Goal: Task Accomplishment & Management: Manage account settings

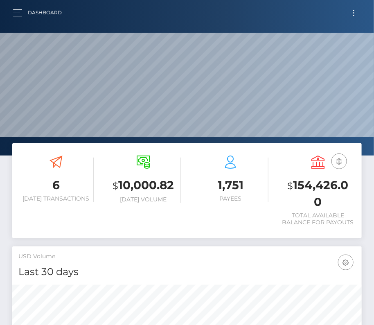
scroll to position [145, 169]
click at [350, 10] on button "Toggle navigation" at bounding box center [354, 12] width 15 height 11
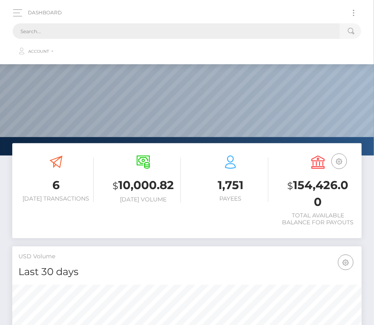
click at [175, 27] on input "text" at bounding box center [177, 31] width 328 height 16
paste input "107951"
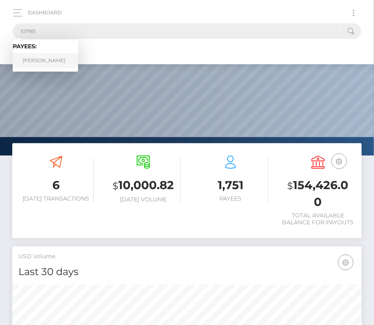
type input "107951"
click at [45, 61] on link "Paul Matthew Readshaw" at bounding box center [46, 60] width 66 height 15
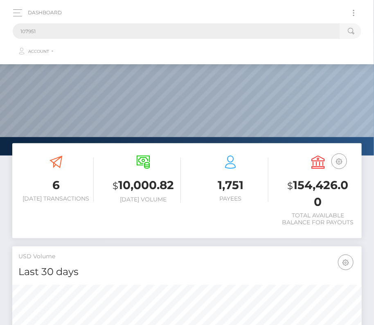
click at [53, 32] on input "107951" at bounding box center [177, 31] width 328 height 16
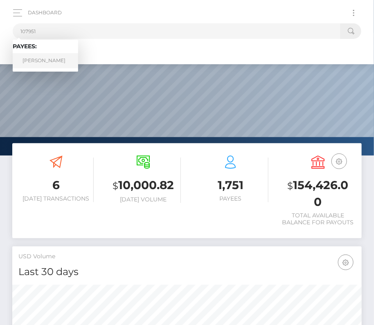
click at [45, 64] on link "Paul Matthew Readshaw" at bounding box center [46, 60] width 66 height 15
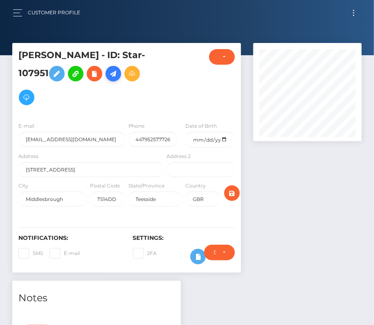
click at [118, 75] on icon at bounding box center [114, 74] width 10 height 10
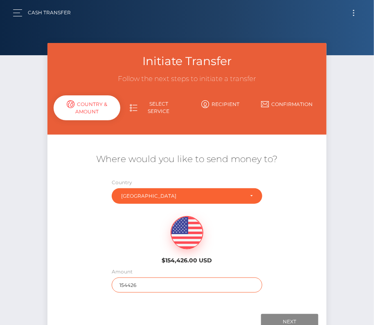
click at [120, 281] on input "154426" at bounding box center [187, 285] width 151 height 15
type input "337"
click at [129, 242] on div "$154,426.00 USD" at bounding box center [187, 237] width 279 height 59
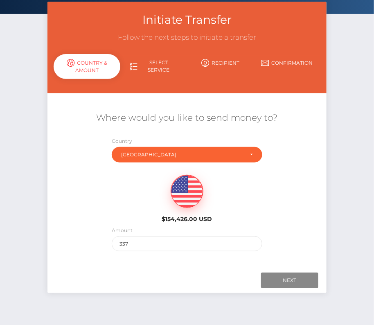
scroll to position [43, 0]
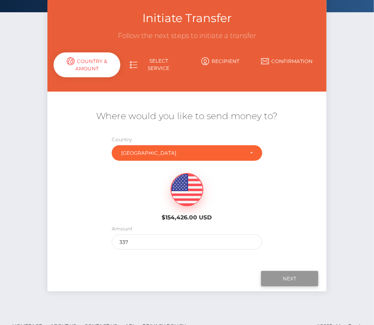
click at [295, 277] on input "Next" at bounding box center [289, 279] width 57 height 16
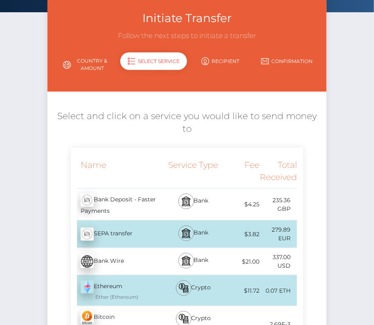
click at [143, 193] on div "Bank Deposit - Faster Payments - GBP" at bounding box center [118, 205] width 94 height 32
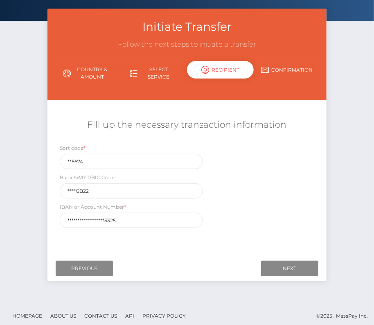
scroll to position [39, 0]
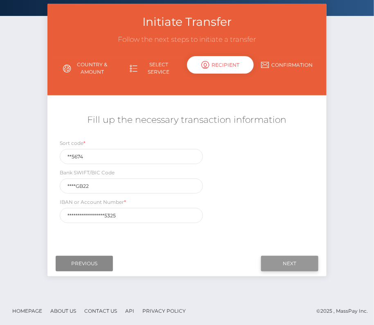
click at [297, 264] on input "Next" at bounding box center [289, 264] width 57 height 16
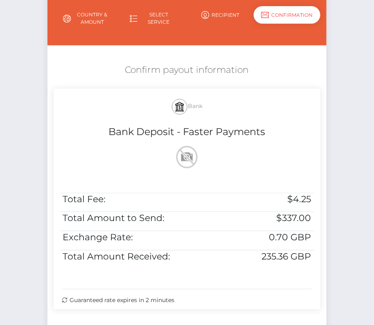
scroll to position [93, 0]
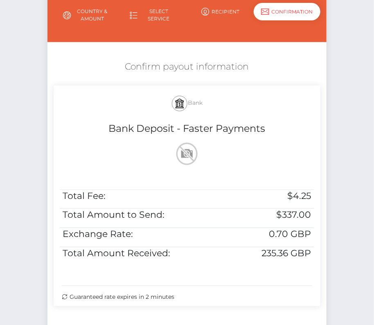
drag, startPoint x: 120, startPoint y: 57, endPoint x: 321, endPoint y: 263, distance: 288.0
click at [321, 263] on div "Confirm payout information Bank Bank Deposit - Faster Payments Total Fee: $4.25…" at bounding box center [187, 186] width 279 height 258
copy div "Confirm payout information Bank Bank Deposit - Faster Payments Total Fee: $4.25…"
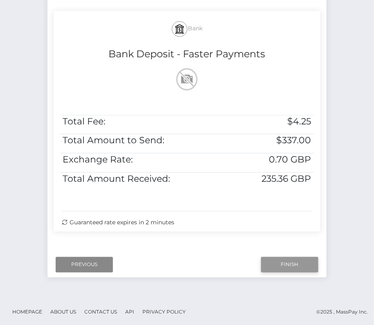
click at [286, 261] on input "Finish" at bounding box center [289, 265] width 57 height 16
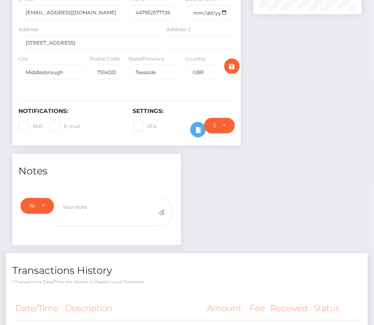
scroll to position [283, 0]
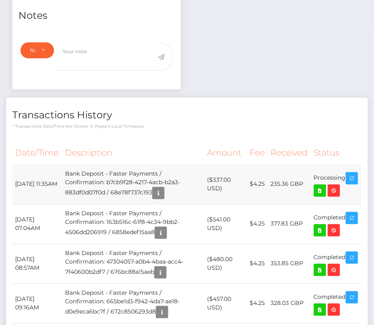
drag, startPoint x: 353, startPoint y: 172, endPoint x: 14, endPoint y: 180, distance: 338.9
click at [14, 180] on tr "October 9, 2025 11:35AM Bank Deposit - Faster Payments / Confirmation: b7cb9f28…" at bounding box center [187, 185] width 350 height 40
copy tr "October 9, 2025 11:35AM Bank Deposit - Faster Payments / Confirmation: b7cb9f28…"
click at [325, 188] on icon at bounding box center [320, 191] width 10 height 10
click at [0, 0] on div "Paul Matthew Readshaw - ID: Star-107951 CLOSED ACTIVE City" at bounding box center [187, 217] width 374 height 915
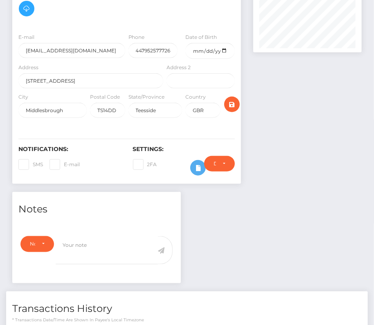
scroll to position [0, 0]
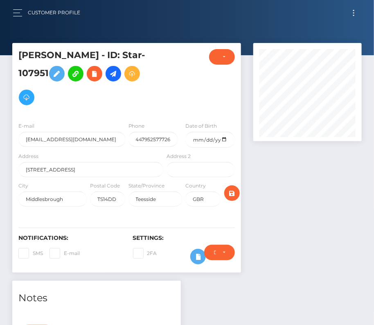
click at [351, 11] on button "Toggle navigation" at bounding box center [354, 12] width 15 height 11
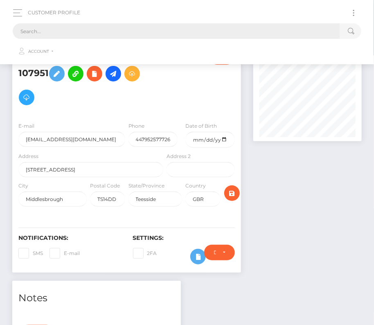
click at [148, 27] on input "text" at bounding box center [177, 31] width 328 height 16
paste input "2936553"
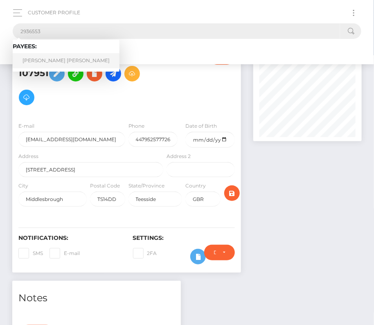
type input "2936553"
click at [44, 57] on link "SCOTT ELVIS MITCHELL" at bounding box center [66, 60] width 107 height 15
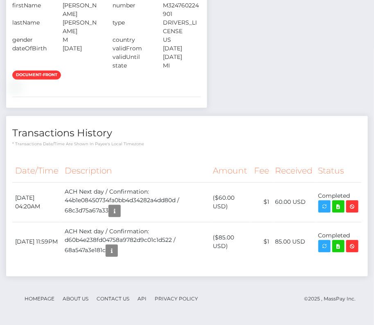
scroll to position [529, 0]
click at [229, 174] on th "Amount" at bounding box center [231, 171] width 41 height 23
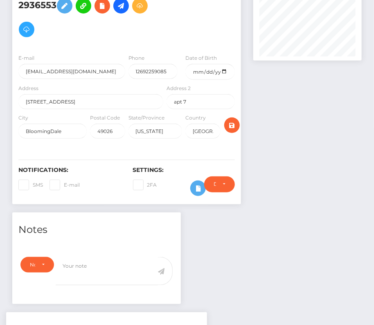
scroll to position [0, 0]
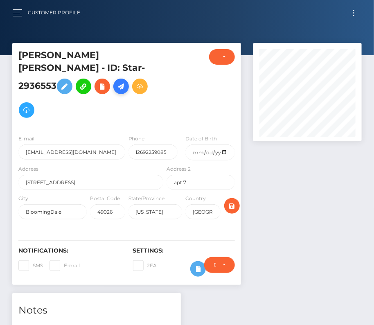
click at [126, 82] on icon at bounding box center [121, 87] width 10 height 10
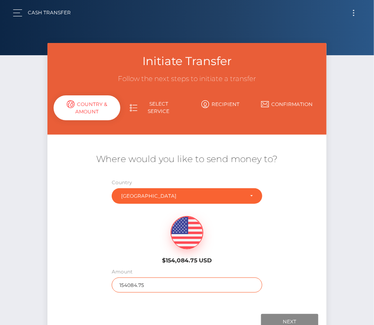
click at [140, 280] on input "154084.75" at bounding box center [187, 285] width 151 height 15
type input "56"
click at [308, 270] on div "Where would you like to send money to? Country Abkhazia [GEOGRAPHIC_DATA] [GEOG…" at bounding box center [187, 223] width 279 height 148
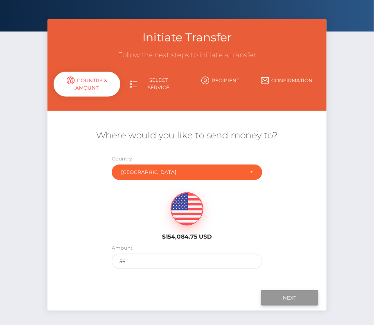
click at [285, 295] on input "Next" at bounding box center [289, 298] width 57 height 16
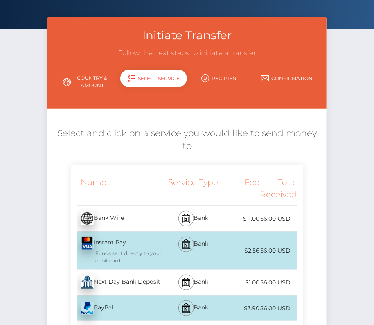
click at [113, 295] on div "PayPal - USD Bank" at bounding box center [184, 308] width 227 height 26
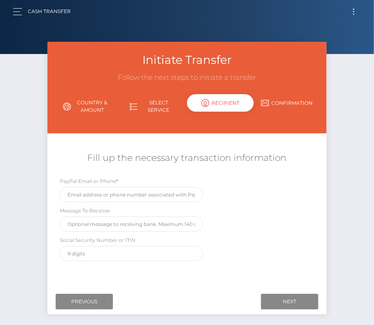
scroll to position [0, 0]
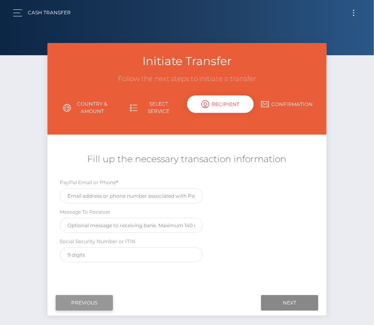
click at [68, 301] on input "Previous" at bounding box center [84, 303] width 57 height 16
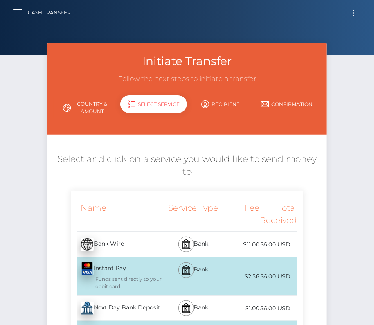
click at [114, 297] on div "Next Day Bank Deposit - USD" at bounding box center [118, 308] width 94 height 23
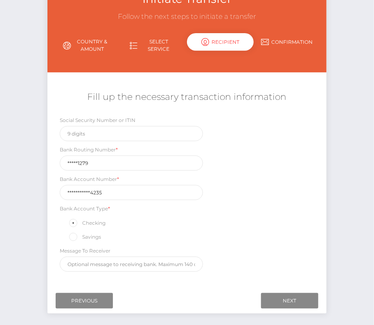
scroll to position [96, 0]
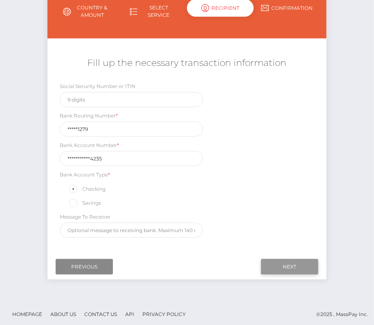
click at [298, 265] on input "Next" at bounding box center [289, 267] width 57 height 16
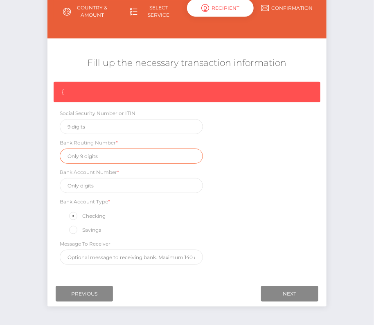
click at [84, 153] on input "text" at bounding box center [131, 156] width 143 height 15
paste input "031101279"
type input "031101279"
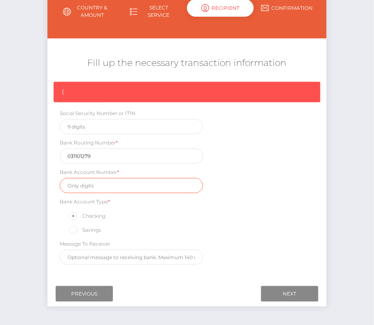
click at [73, 186] on input "text" at bounding box center [131, 185] width 143 height 15
paste input "450361476264235"
type input "450361476264235"
click at [247, 242] on div "{ Social Security Number or ITIN Bank Routing Number * 031101279 Bank Account N…" at bounding box center [187, 175] width 279 height 187
click at [247, 243] on div "{ Social Security Number or ITIN Bank Routing Number * 031101279 Bank Account N…" at bounding box center [187, 175] width 279 height 187
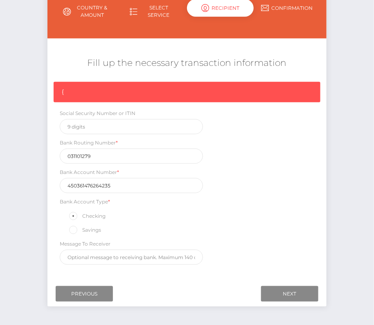
scroll to position [100, 0]
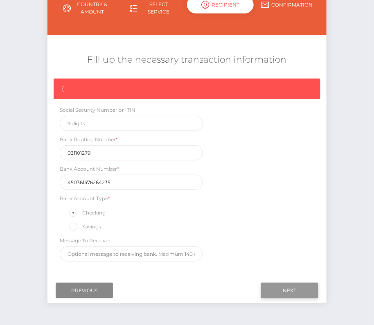
click at [279, 284] on input "Next" at bounding box center [289, 291] width 57 height 16
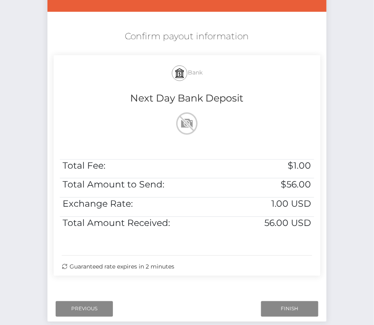
scroll to position [125, 0]
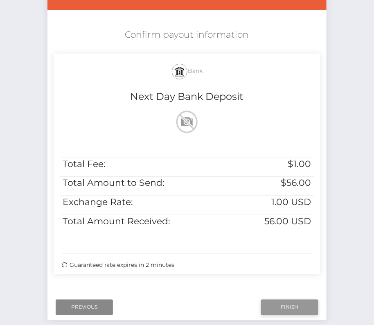
click at [276, 308] on input "Finish" at bounding box center [289, 308] width 57 height 16
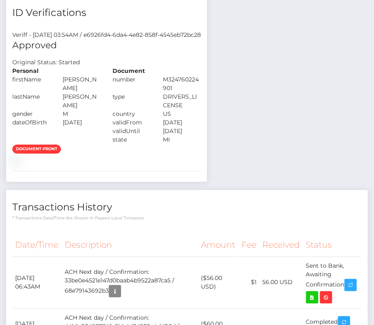
scroll to position [520, 0]
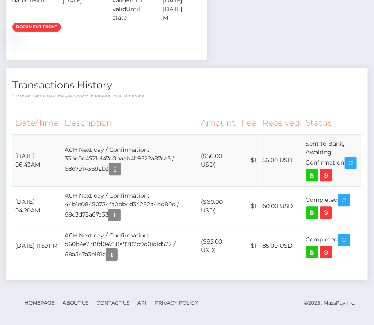
drag, startPoint x: 13, startPoint y: 204, endPoint x: 349, endPoint y: 215, distance: 336.1
click at [349, 186] on tr "[DATE] 06:43AM ACH Next day / Confirmation: 33be0e4521e147d0baab4b9522a87ca5 / …" at bounding box center [187, 160] width 350 height 52
copy tr "[DATE] 06:43AM ACH Next day / Confirmation: 33be0e4521e147d0baab4b9522a87ca5 / …"
click at [317, 181] on icon at bounding box center [313, 175] width 10 height 10
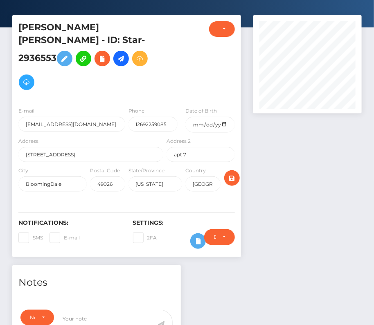
scroll to position [0, 0]
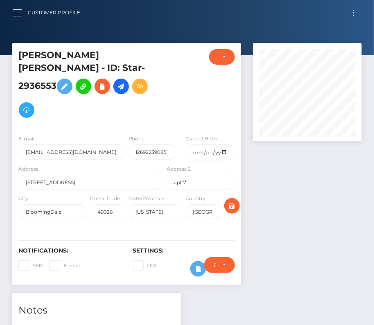
click at [356, 9] on button "Toggle navigation" at bounding box center [354, 12] width 15 height 11
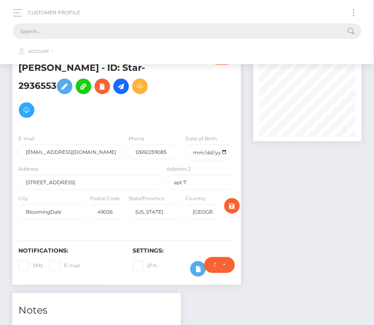
click at [159, 29] on input "text" at bounding box center [177, 31] width 328 height 16
paste input "2091614"
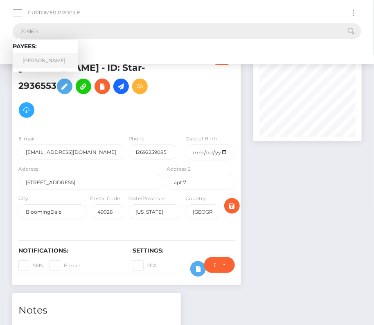
type input "2091614"
click at [43, 57] on link "Shaheed Muttaqi" at bounding box center [46, 60] width 66 height 15
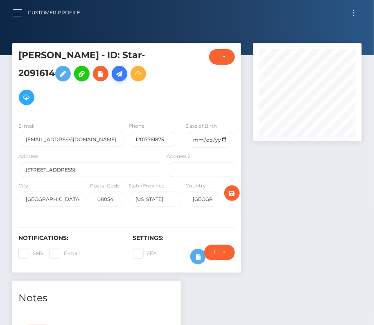
click at [120, 75] on icon at bounding box center [120, 74] width 10 height 10
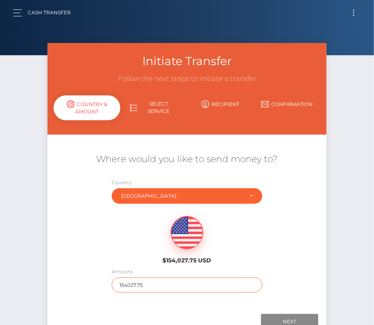
click at [148, 284] on input "154027.75" at bounding box center [187, 285] width 151 height 15
click at [152, 260] on h6 "$154,027.75 USD" at bounding box center [187, 260] width 81 height 7
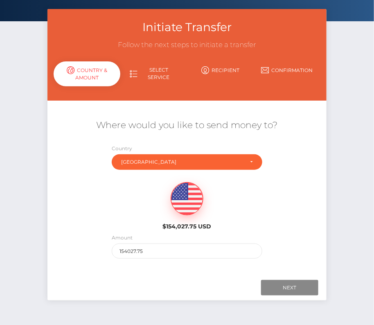
scroll to position [46, 0]
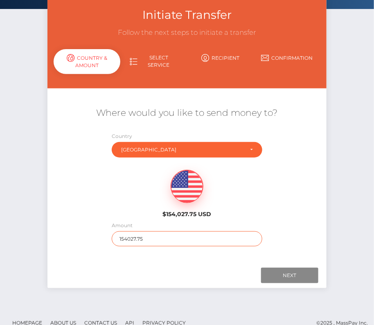
click at [129, 243] on input "154027.75" at bounding box center [187, 238] width 151 height 15
type input "187"
click at [108, 212] on div "$154,027.75 USD" at bounding box center [187, 191] width 279 height 59
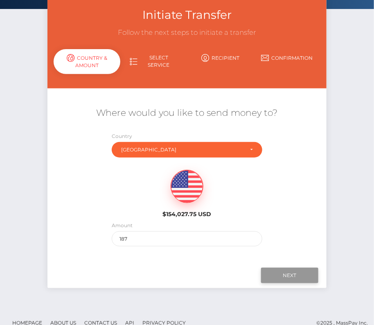
click at [290, 274] on input "Next" at bounding box center [289, 276] width 57 height 16
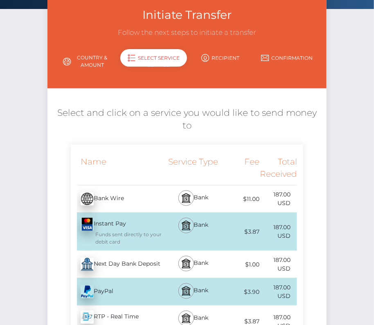
click at [140, 253] on div "Next Day Bank Deposit - USD" at bounding box center [118, 264] width 94 height 23
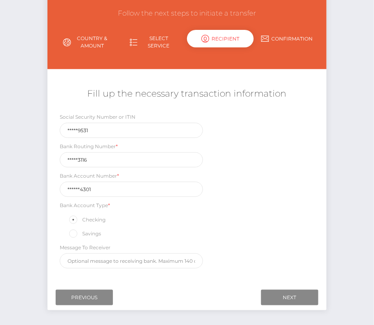
scroll to position [75, 0]
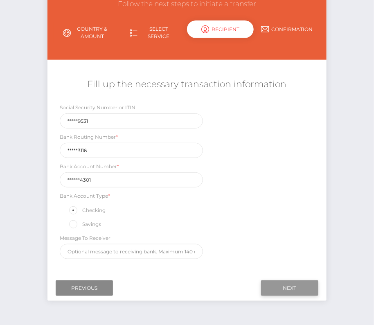
click at [290, 283] on input "Next" at bounding box center [289, 289] width 57 height 16
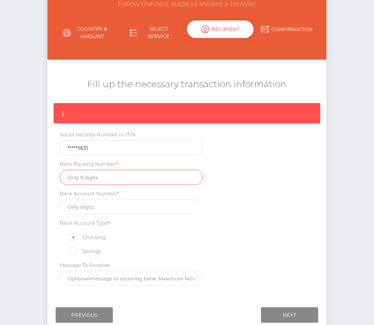
click at [96, 176] on input "text" at bounding box center [131, 177] width 143 height 15
paste input "124003116"
type input "124003116"
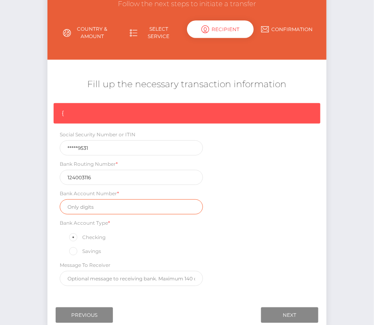
click at [104, 202] on input "text" at bounding box center [131, 206] width 143 height 15
paste input "1103514301"
type input "1103514301"
click at [252, 210] on div "{ Social Security Number or ITIN *****9531 Bank Routing Number * 124003116 Bank…" at bounding box center [187, 196] width 279 height 187
click at [178, 232] on div "Checking" at bounding box center [131, 237] width 143 height 11
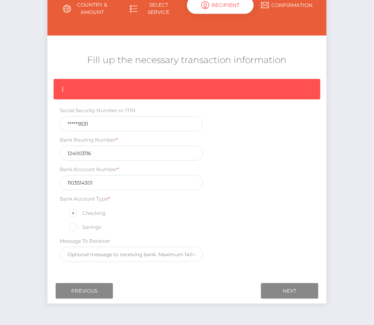
scroll to position [111, 0]
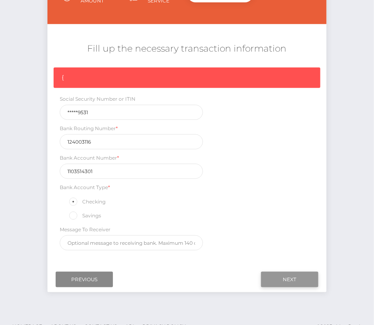
click at [280, 277] on input "Next" at bounding box center [289, 280] width 57 height 16
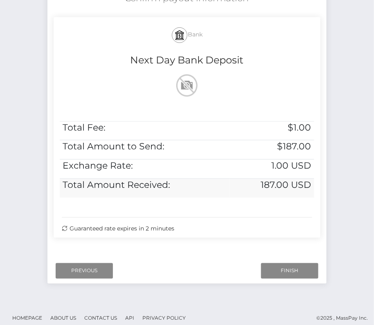
scroll to position [167, 0]
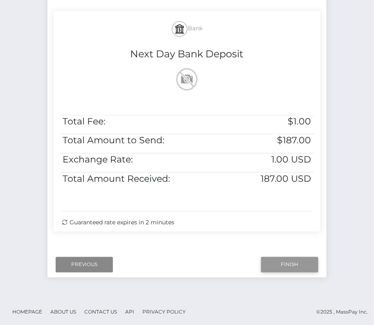
click at [290, 265] on input "Finish" at bounding box center [289, 265] width 57 height 16
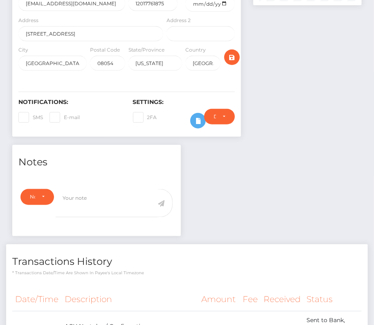
scroll to position [274, 0]
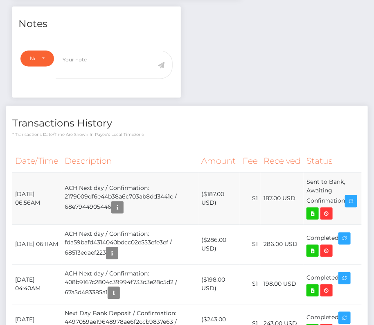
drag, startPoint x: 14, startPoint y: 188, endPoint x: 353, endPoint y: 201, distance: 339.8
click at [353, 201] on tr "[DATE] 06:56AM ACH Next day / Confirmation: 2179009df6e44b38a6c703ab8dd3441c / …" at bounding box center [187, 199] width 350 height 52
copy tbody "[DATE] 06:56AM ACH Next day / Confirmation: 2179009df6e44b38a6c703ab8dd3441c / …"
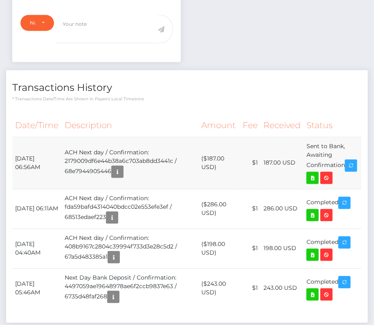
scroll to position [321, 0]
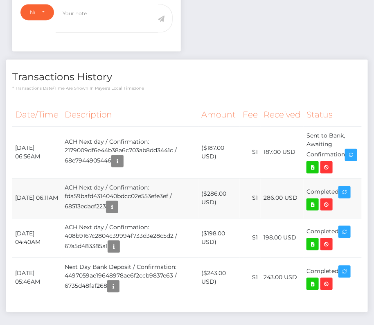
click at [121, 180] on td "ACH Next day / Confirmation: fda59bafd4314040bdcc02e553efe3ef / 68513edaef223" at bounding box center [130, 199] width 137 height 40
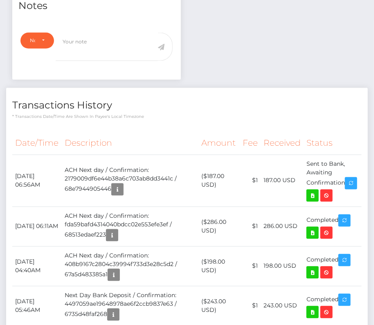
scroll to position [349, 0]
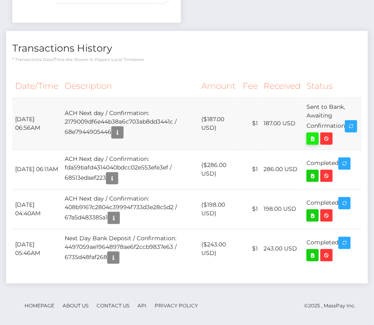
click at [318, 134] on icon at bounding box center [313, 139] width 10 height 10
click at [137, 79] on th "Description" at bounding box center [130, 86] width 137 height 23
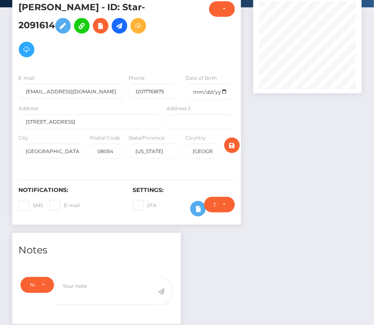
scroll to position [28, 0]
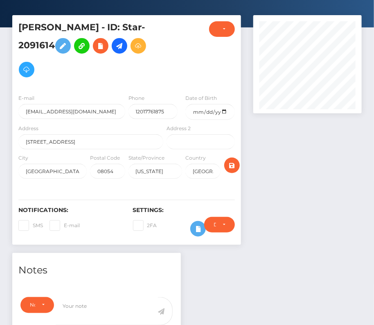
click at [90, 271] on h4 "Notes" at bounding box center [96, 270] width 156 height 14
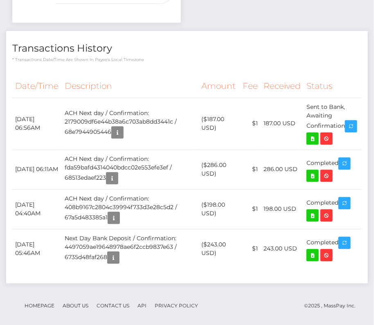
scroll to position [0, 0]
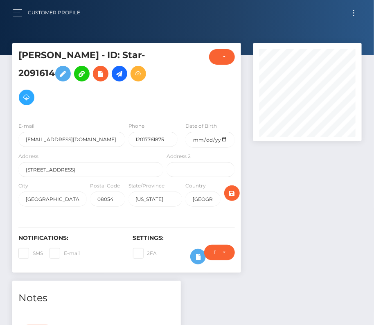
click at [354, 8] on button "Toggle navigation" at bounding box center [354, 12] width 15 height 11
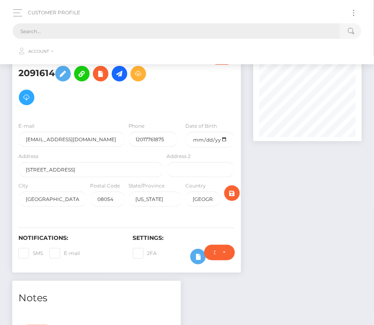
click at [152, 36] on input "text" at bounding box center [177, 31] width 328 height 16
paste input "217445"
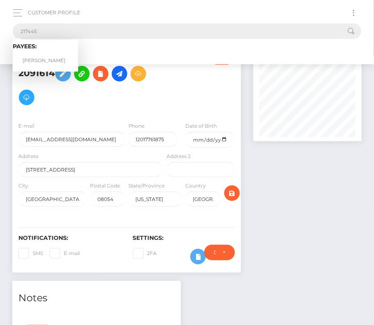
type input "217445"
click at [41, 58] on link "Peter R Quinones" at bounding box center [46, 60] width 66 height 15
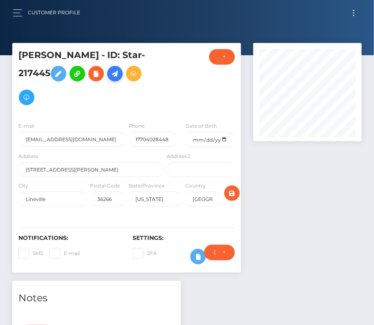
click at [117, 78] on icon at bounding box center [115, 74] width 10 height 10
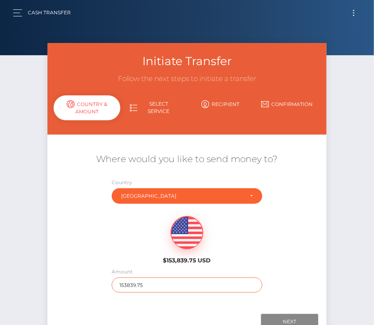
click at [144, 287] on input "153839.75" at bounding box center [187, 285] width 151 height 15
type input "282"
click at [115, 239] on div "$153,839.75 USD" at bounding box center [187, 237] width 279 height 59
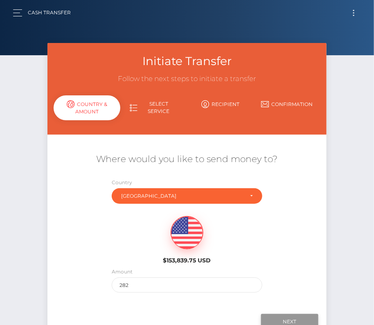
click at [292, 320] on input "Next" at bounding box center [289, 322] width 57 height 16
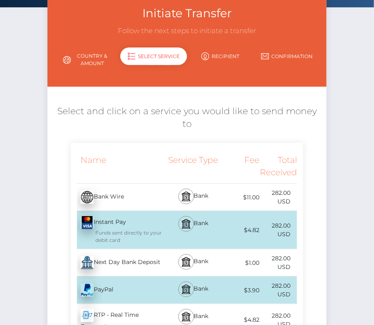
scroll to position [55, 0]
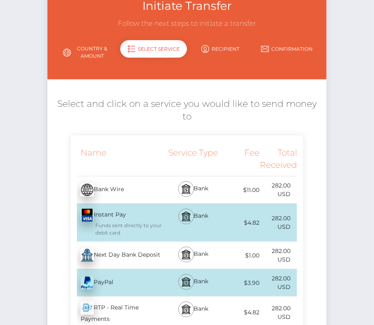
click at [125, 244] on div "Next Day Bank Deposit - USD" at bounding box center [118, 255] width 94 height 23
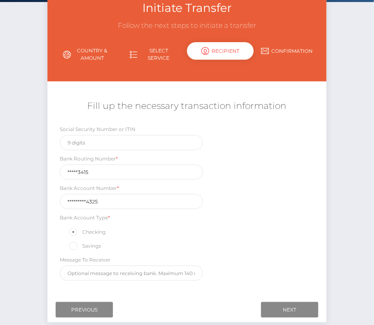
scroll to position [75, 0]
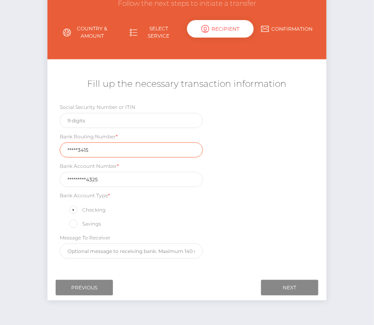
drag, startPoint x: 102, startPoint y: 150, endPoint x: 48, endPoint y: 150, distance: 53.7
click at [48, 150] on div "Social Security Number or ITIN Bank Routing Number * *****3415 Bank Account Num…" at bounding box center [187, 183] width 279 height 160
paste input "06111"
type input "061113415"
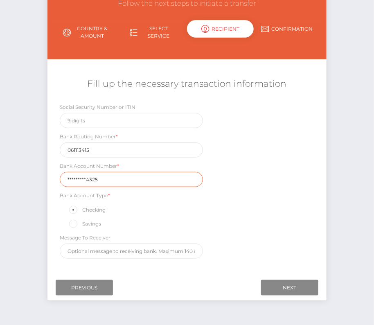
drag, startPoint x: 105, startPoint y: 179, endPoint x: 48, endPoint y: 179, distance: 57.8
click at [48, 179] on div "Social Security Number or ITIN Bank Routing Number * 061113415 Bank Account Num…" at bounding box center [187, 183] width 279 height 160
paste input "111000049"
type input "1110000494325"
click at [331, 192] on div "Initiate Transfer Follow the next steps to initiate a transfer Country & Amount…" at bounding box center [187, 138] width 292 height 341
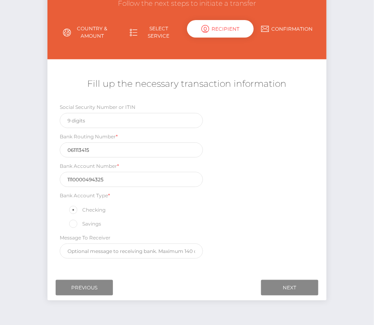
scroll to position [96, 0]
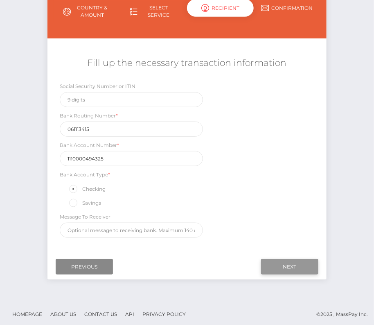
click at [283, 266] on input "Next" at bounding box center [289, 267] width 57 height 16
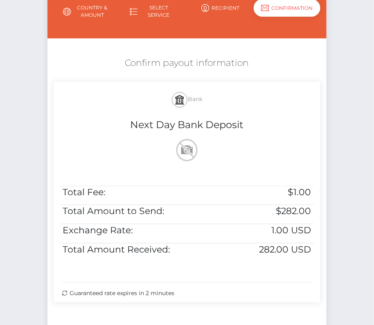
scroll to position [167, 0]
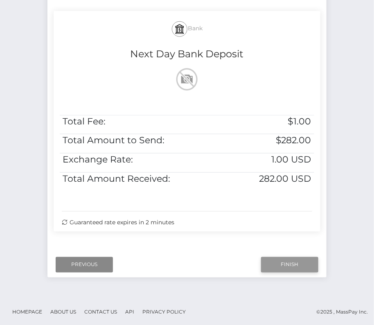
click at [278, 264] on input "Finish" at bounding box center [289, 265] width 57 height 16
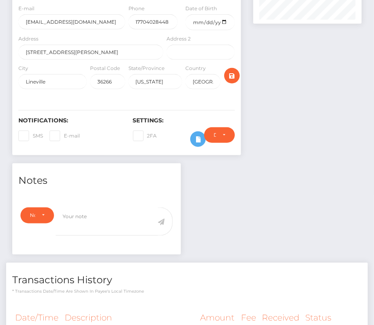
scroll to position [248, 0]
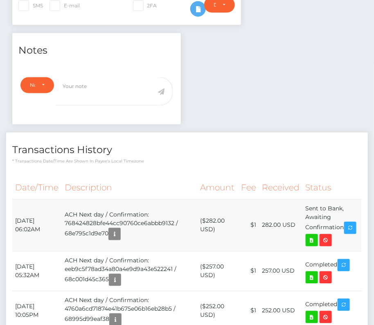
drag, startPoint x: 12, startPoint y: 218, endPoint x: 344, endPoint y: 228, distance: 332.0
click at [344, 228] on tr "[DATE] 06:02AM ACH Next day / Confirmation: 768424828bfe44cc90760ce6abbb9132 / …" at bounding box center [187, 225] width 350 height 52
copy tr "[DATE] 06:02AM ACH Next day / Confirmation: 768424828bfe44cc90760ce6abbb9132 / …"
click at [313, 236] on icon at bounding box center [312, 241] width 10 height 10
click at [0, 0] on div "[PERSON_NAME] - ID: Star-217445 CLOSED ACTIVE E-mail" at bounding box center [187, 94] width 374 height 599
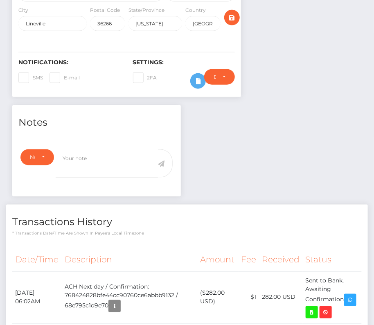
scroll to position [0, 0]
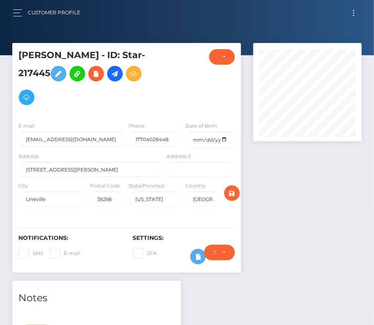
click at [138, 116] on div "E-mail freelancer+217445@crossmail.support Phone 17704028448 Date of Birth 1967…" at bounding box center [126, 166] width 229 height 100
click at [353, 12] on button "Toggle navigation" at bounding box center [354, 12] width 15 height 11
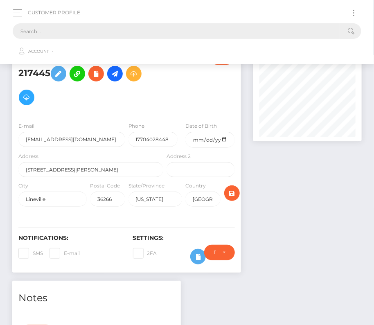
click at [179, 32] on input "text" at bounding box center [177, 31] width 328 height 16
drag, startPoint x: 63, startPoint y: 34, endPoint x: 29, endPoint y: 34, distance: 33.6
click at [29, 34] on input "text" at bounding box center [177, 31] width 328 height 16
paste input "3091928"
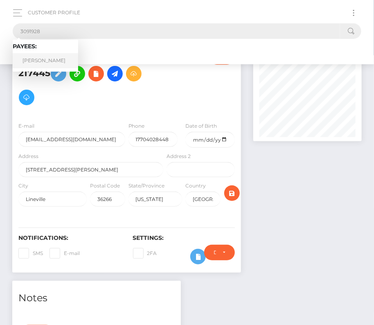
type input "3091928"
click at [44, 61] on link "William Squires" at bounding box center [46, 60] width 66 height 15
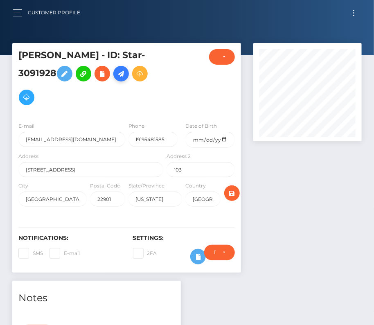
click at [125, 69] on icon at bounding box center [121, 74] width 10 height 10
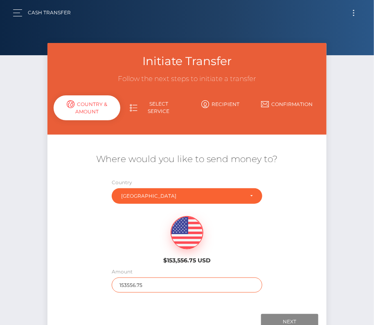
click at [134, 287] on input "153556.75" at bounding box center [187, 285] width 151 height 15
type input "261"
click at [103, 236] on div "$153,556.75 USD" at bounding box center [187, 237] width 279 height 59
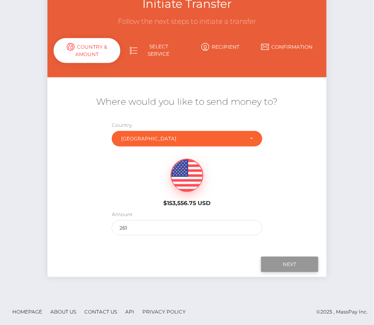
click at [297, 265] on input "Next" at bounding box center [289, 265] width 57 height 16
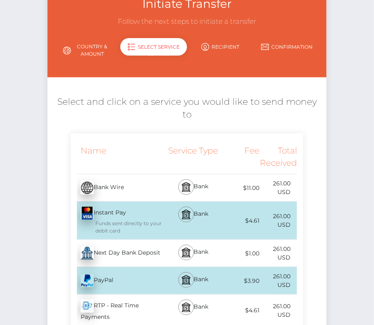
click at [139, 243] on div "Next Day Bank Deposit - USD" at bounding box center [118, 253] width 94 height 23
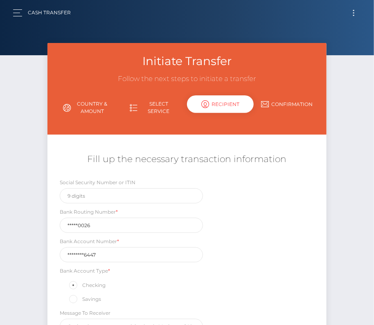
scroll to position [43, 0]
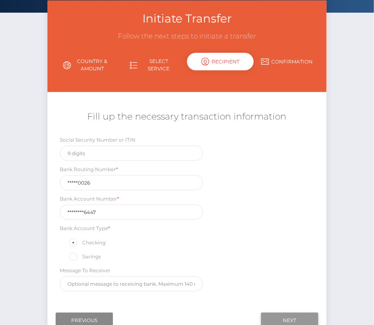
click at [286, 316] on input "Next" at bounding box center [289, 321] width 57 height 16
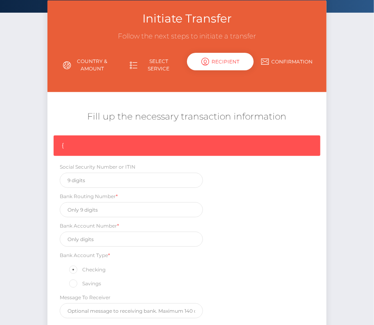
scroll to position [123, 0]
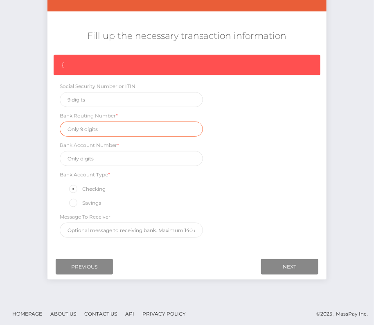
click at [81, 129] on input "text" at bounding box center [131, 129] width 143 height 15
paste input "084000026"
type input "084000026"
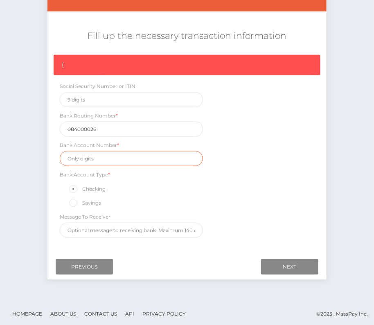
click at [88, 160] on input "text" at bounding box center [131, 158] width 143 height 15
paste input "220002466447"
type input "220002466447"
click at [226, 193] on div "{ Social Security Number or ITIN Bank Routing Number * 084000026 Bank Account N…" at bounding box center [187, 148] width 279 height 187
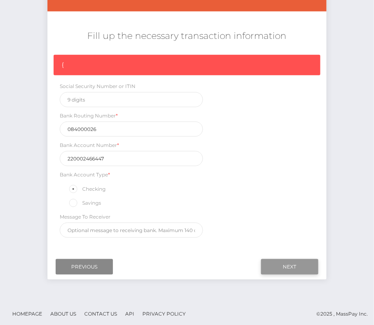
click at [300, 263] on input "Next" at bounding box center [289, 267] width 57 height 16
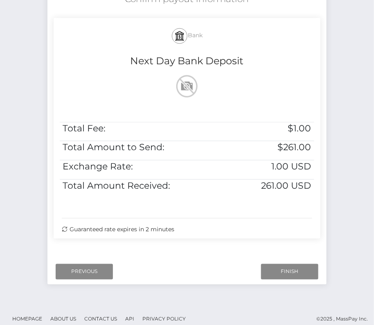
scroll to position [167, 0]
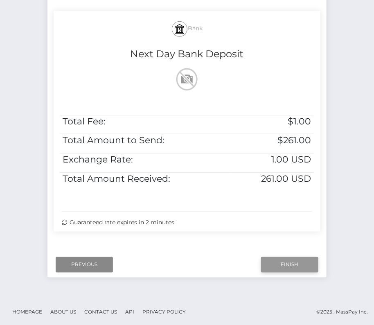
click at [294, 263] on input "Finish" at bounding box center [289, 265] width 57 height 16
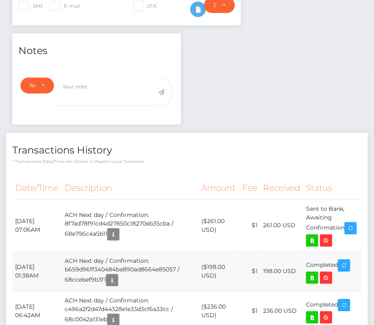
scroll to position [258, 0]
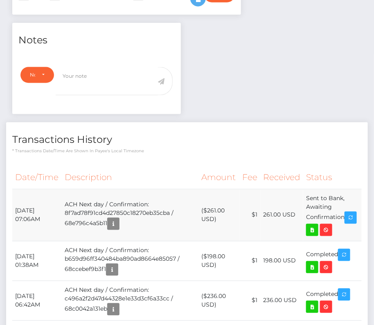
drag, startPoint x: 15, startPoint y: 204, endPoint x: 351, endPoint y: 216, distance: 337.0
click at [351, 216] on tr "October 9, 2025 07:06AM ACH Next day / Confirmation: 8f7ad78f91cd4d27850c18270e…" at bounding box center [187, 215] width 350 height 52
copy tr "October 9, 2025 07:06AM ACH Next day / Confirmation: 8f7ad78f91cd4d27850c18270e…"
click at [317, 225] on icon at bounding box center [313, 230] width 10 height 10
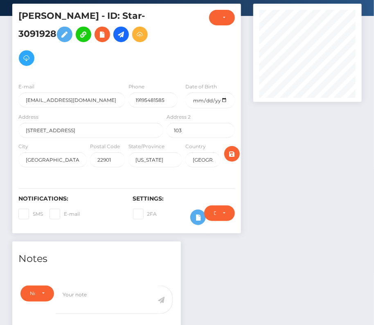
scroll to position [0, 0]
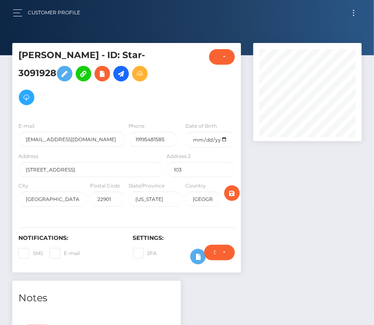
click at [356, 10] on button "Toggle navigation" at bounding box center [354, 12] width 15 height 11
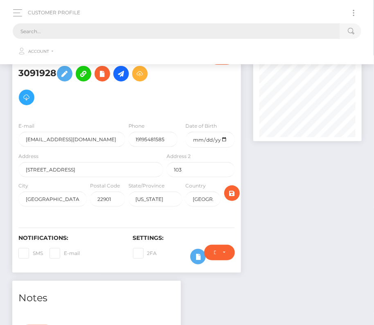
click at [186, 31] on input "text" at bounding box center [177, 31] width 328 height 16
paste input "2125501"
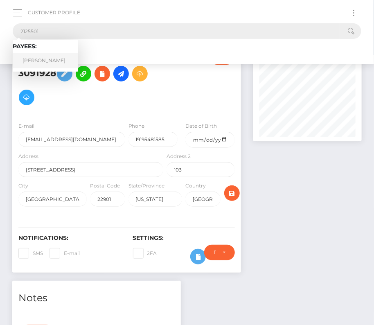
type input "2125501"
click at [50, 61] on link "Francois Adam" at bounding box center [46, 60] width 66 height 15
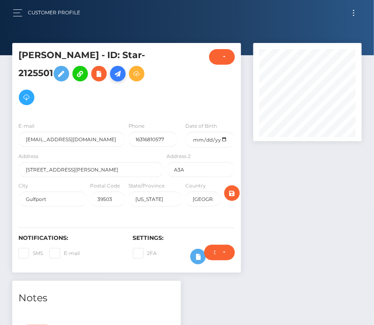
click at [120, 75] on icon at bounding box center [118, 74] width 10 height 10
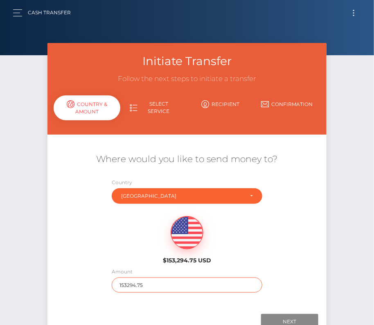
click at [138, 281] on input "153294.75" at bounding box center [187, 285] width 151 height 15
type input "623"
click at [104, 272] on div "Where would you like to send money to? Country Abkhazia Afghanistan Albania Alg…" at bounding box center [187, 223] width 279 height 148
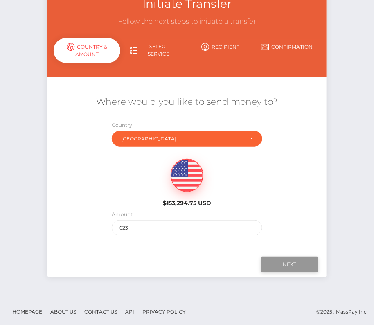
click at [281, 260] on input "Next" at bounding box center [289, 265] width 57 height 16
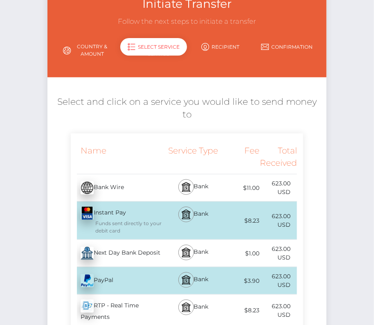
click at [110, 242] on div "Next Day Bank Deposit - USD" at bounding box center [118, 253] width 94 height 23
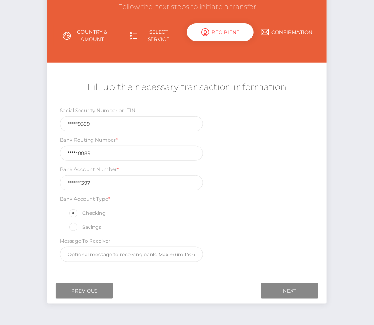
scroll to position [73, 0]
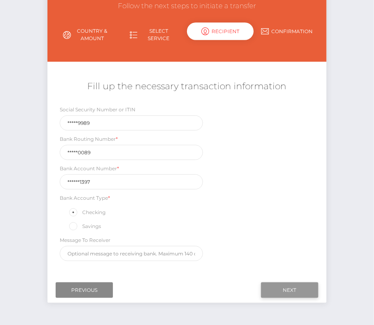
click at [283, 289] on input "Next" at bounding box center [289, 291] width 57 height 16
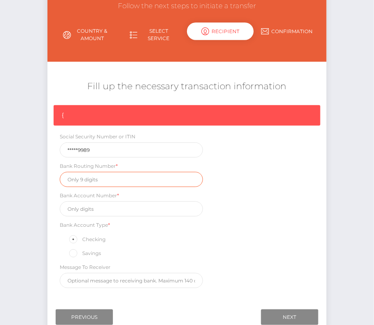
click at [84, 176] on input "text" at bounding box center [131, 179] width 143 height 15
paste input "021000089"
type input "021000089"
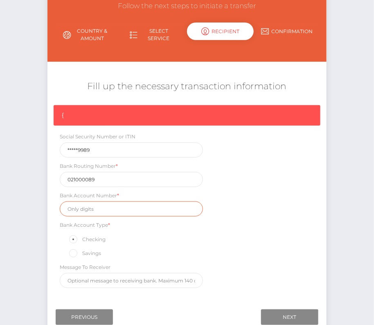
click at [99, 210] on input "text" at bounding box center [131, 209] width 143 height 15
paste input "6863821397"
type input "6863821397"
click at [249, 238] on div "{ Social Security Number or ITIN *****9989 Bank Routing Number * 021000089 Bank…" at bounding box center [187, 198] width 279 height 187
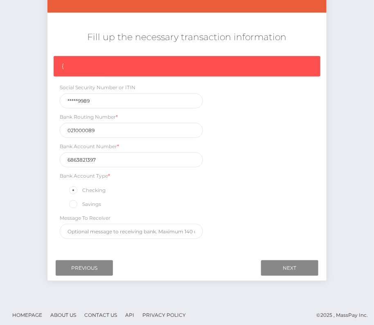
scroll to position [123, 0]
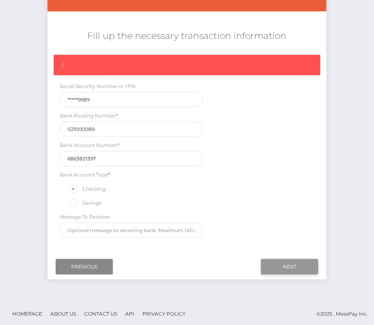
click at [279, 263] on input "Next" at bounding box center [289, 267] width 57 height 16
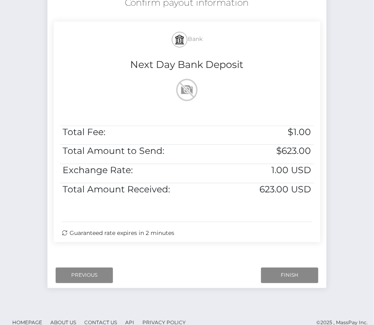
scroll to position [167, 0]
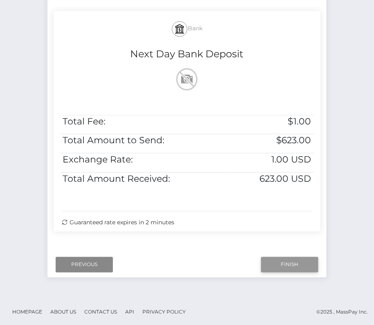
click at [277, 260] on input "Finish" at bounding box center [289, 265] width 57 height 16
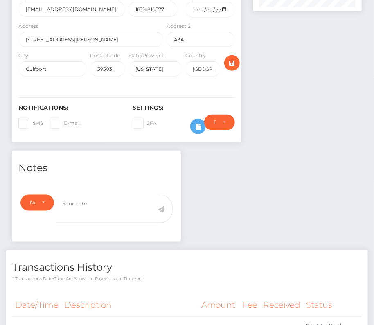
scroll to position [208, 0]
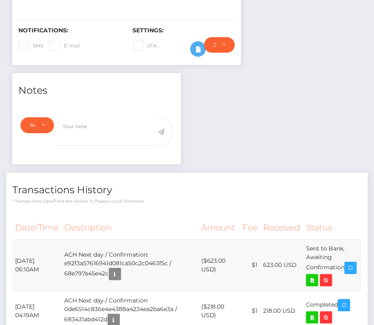
drag, startPoint x: 16, startPoint y: 255, endPoint x: 354, endPoint y: 263, distance: 338.9
click at [354, 263] on tr "[DATE] 06:10AM ACH Next day / Confirmation: e92f3a57616941d081ca50c2c0463f5c / …" at bounding box center [187, 266] width 350 height 52
copy tr "[DATE] 06:10AM ACH Next day / Confirmation: e92f3a57616941d081ca50c2c0463f5c / …"
click at [317, 276] on icon at bounding box center [313, 281] width 10 height 10
click at [0, 0] on div "[PERSON_NAME] - ID: Star-2125501 CLOSED ACTIVE E-mail A3A" at bounding box center [187, 174] width 374 height 679
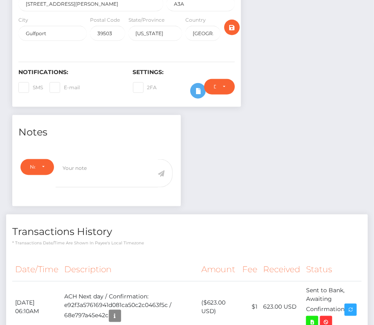
scroll to position [0, 0]
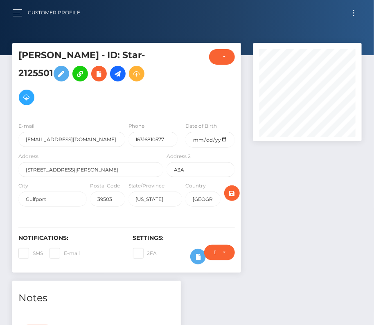
click at [349, 14] on button "Toggle navigation" at bounding box center [354, 12] width 15 height 11
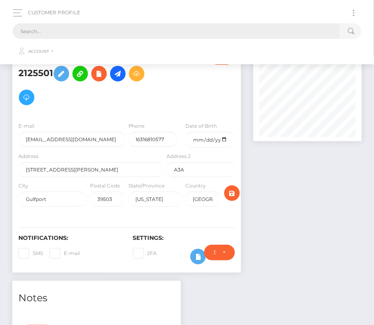
click at [154, 26] on input "text" at bounding box center [177, 31] width 328 height 16
paste input "165856"
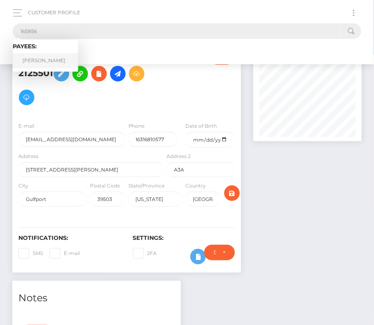
type input "165856"
click at [51, 57] on link "[PERSON_NAME]" at bounding box center [46, 60] width 66 height 15
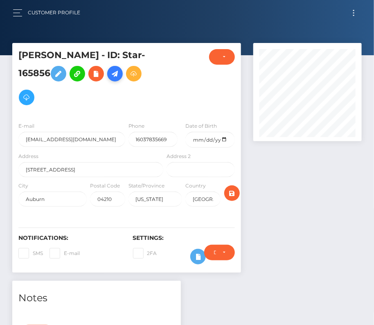
click at [110, 76] on icon at bounding box center [115, 74] width 10 height 10
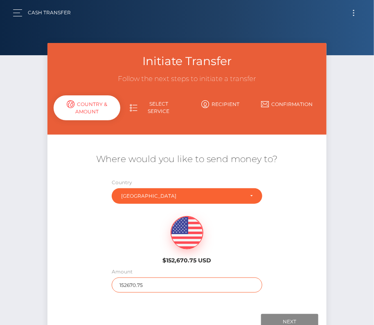
click at [143, 281] on input "152670.75" at bounding box center [187, 285] width 151 height 15
type input "3202"
click at [110, 238] on div "$152,670.75 USD" at bounding box center [187, 237] width 279 height 59
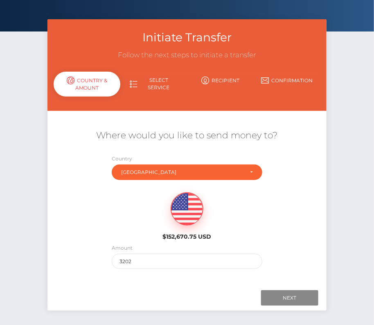
scroll to position [43, 0]
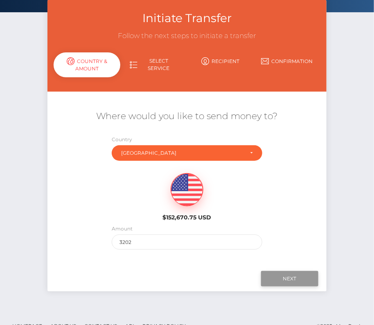
click at [303, 278] on input "Next" at bounding box center [289, 279] width 57 height 16
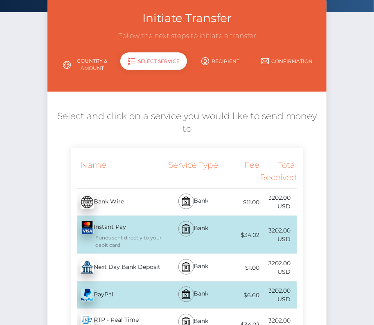
click at [104, 256] on div "Next Day Bank Deposit - USD" at bounding box center [118, 267] width 94 height 23
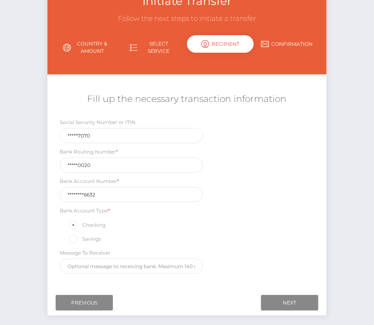
scroll to position [71, 0]
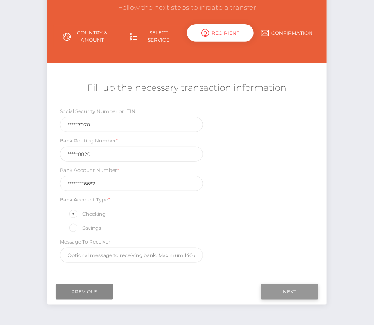
click at [288, 286] on input "Next" at bounding box center [289, 292] width 57 height 16
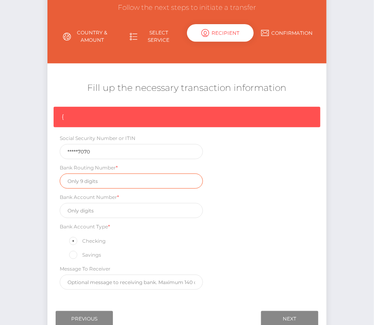
click at [91, 181] on input "text" at bounding box center [131, 181] width 143 height 15
paste input "064000020"
type input "064000020"
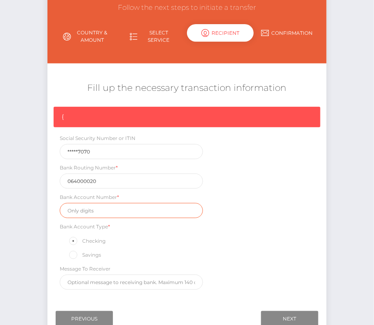
click at [103, 213] on input "text" at bounding box center [131, 210] width 143 height 15
paste input "444014376632"
type input "444014376632"
click at [233, 240] on div "{ Social Security Number or ITIN *****7070 Bank Routing Number * [US_BANK_ROUTI…" at bounding box center [187, 200] width 279 height 187
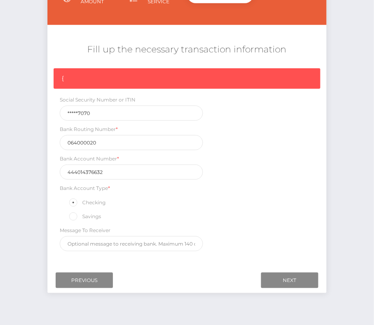
scroll to position [116, 0]
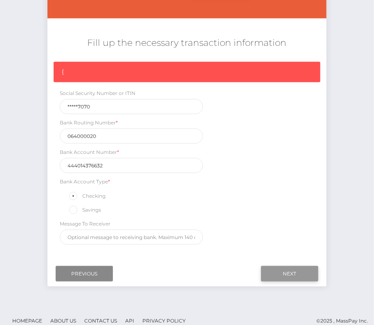
click at [290, 270] on input "Next" at bounding box center [289, 274] width 57 height 16
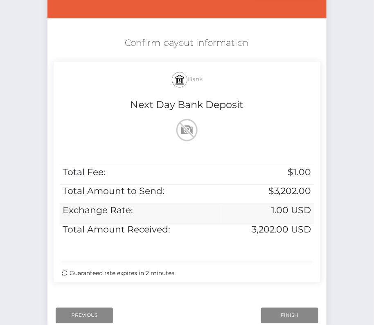
scroll to position [167, 0]
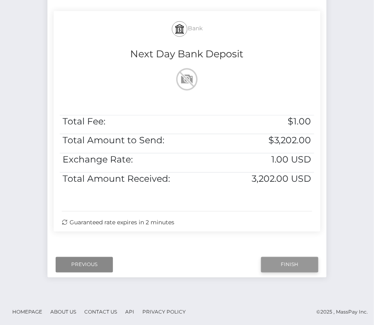
click at [279, 261] on input "Finish" at bounding box center [289, 265] width 57 height 16
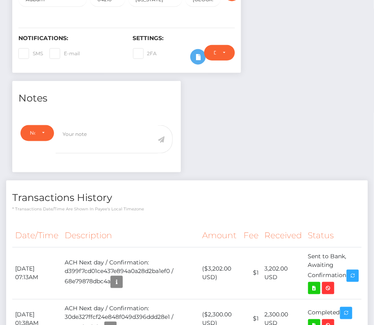
scroll to position [210, 0]
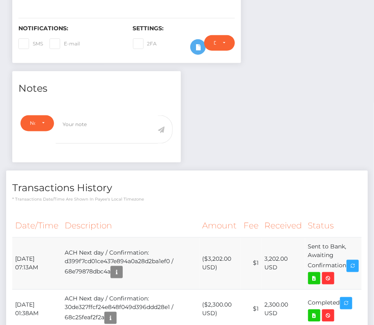
drag, startPoint x: 16, startPoint y: 229, endPoint x: 348, endPoint y: 240, distance: 332.8
click at [349, 240] on tr "[DATE] 07:13AM ACH Next day / Confirmation: d399f7cd01ce437e894a0a28d2ba1ef0 / …" at bounding box center [187, 264] width 350 height 52
copy tr "[DATE] 07:13AM ACH Next day / Confirmation: d399f7cd01ce437e894a0a28d2ba1ef0 / …"
click at [320, 274] on icon at bounding box center [315, 279] width 10 height 10
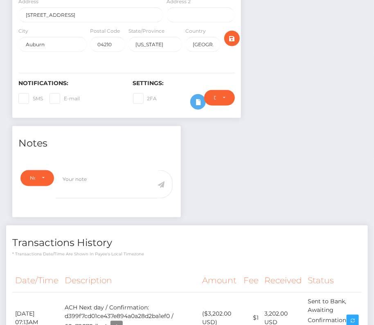
scroll to position [0, 0]
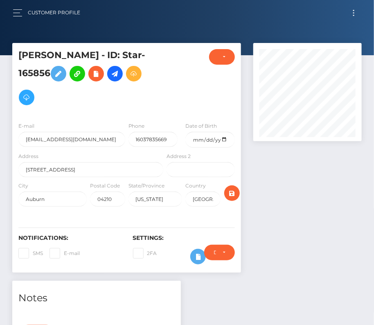
click at [353, 11] on button "Toggle navigation" at bounding box center [354, 12] width 15 height 11
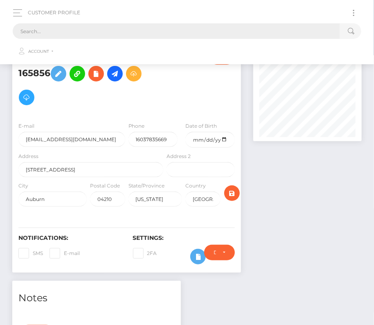
click at [214, 24] on input "text" at bounding box center [177, 31] width 328 height 16
paste input "1152646"
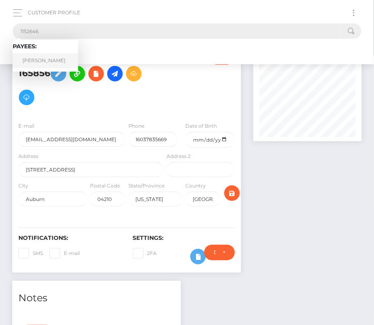
type input "1152646"
click at [37, 59] on link "[PERSON_NAME]" at bounding box center [46, 60] width 66 height 15
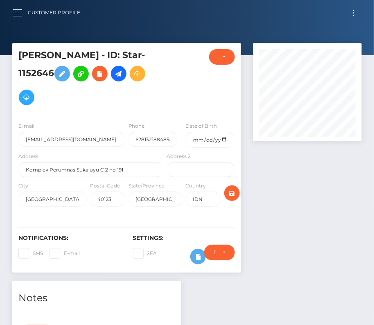
scroll to position [98, 108]
click at [143, 196] on input "West Java" at bounding box center [156, 199] width 54 height 15
click at [58, 228] on hr at bounding box center [126, 228] width 217 height 0
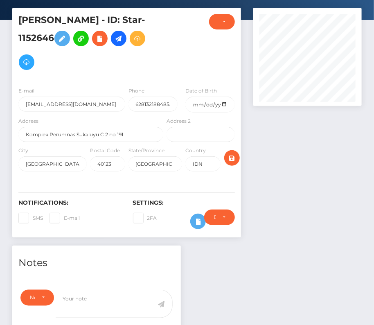
scroll to position [0, 0]
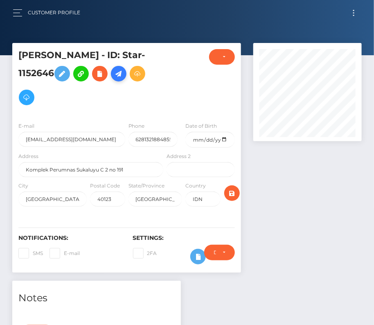
click at [123, 76] on icon at bounding box center [119, 74] width 10 height 10
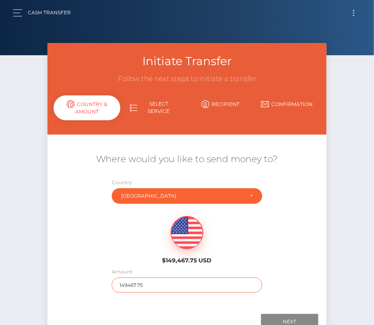
click at [148, 278] on input "149467.75" at bounding box center [187, 285] width 151 height 15
click at [142, 286] on input "149467.75" at bounding box center [187, 285] width 151 height 15
click at [143, 281] on input "149467.75" at bounding box center [187, 285] width 151 height 15
type input "400"
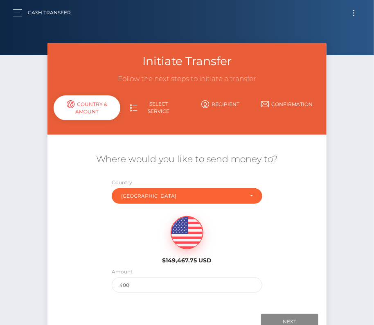
click at [126, 246] on div "$149,467.75 USD" at bounding box center [187, 237] width 279 height 59
drag, startPoint x: 356, startPoint y: 11, endPoint x: 216, endPoint y: 14, distance: 139.3
click at [355, 11] on button "Toggle navigation" at bounding box center [354, 12] width 15 height 11
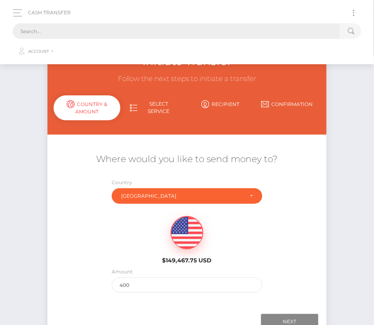
click at [193, 29] on input "text" at bounding box center [177, 31] width 328 height 16
paste input "1152646"
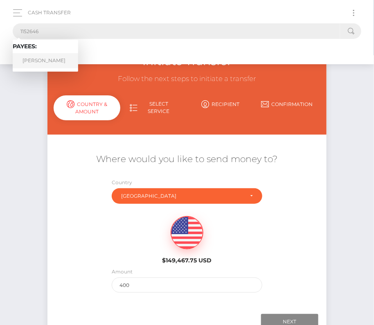
type input "1152646"
click at [41, 60] on link "[PERSON_NAME]" at bounding box center [46, 60] width 66 height 15
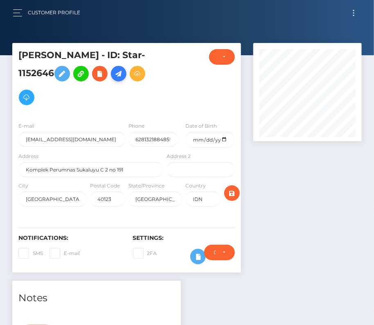
click at [124, 73] on icon at bounding box center [119, 74] width 10 height 10
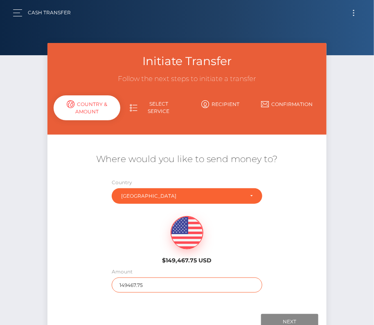
click at [129, 286] on input "149467.75" at bounding box center [187, 285] width 151 height 15
type input "400"
click at [122, 224] on div "$149,467.75 USD" at bounding box center [187, 237] width 279 height 59
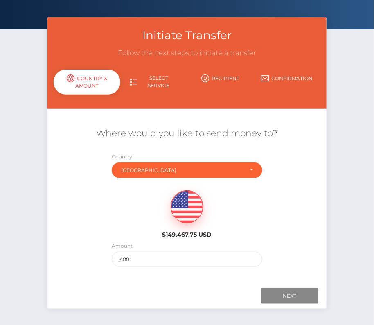
scroll to position [38, 0]
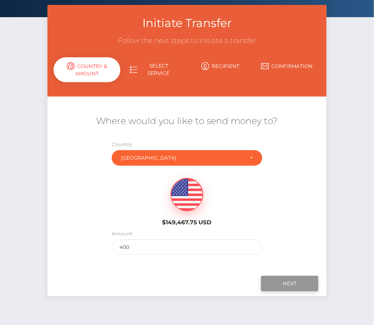
click at [292, 282] on input "Next" at bounding box center [289, 284] width 57 height 16
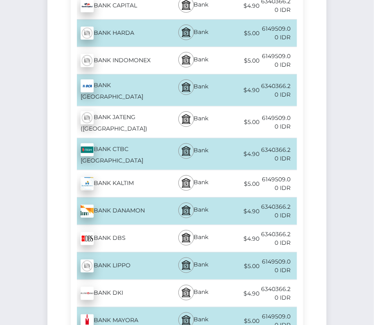
scroll to position [922, 0]
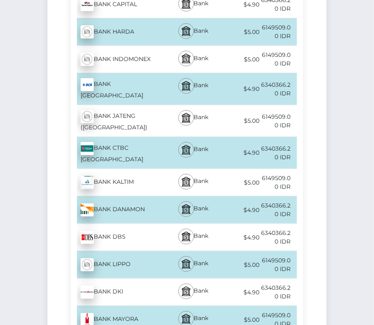
click at [120, 73] on div "BANK CENTRAL ASIA - IDR" at bounding box center [118, 89] width 94 height 32
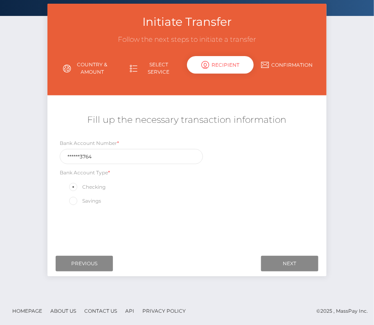
scroll to position [0, 0]
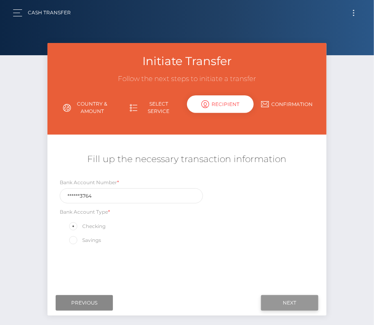
click at [296, 305] on input "Next" at bounding box center [289, 303] width 57 height 16
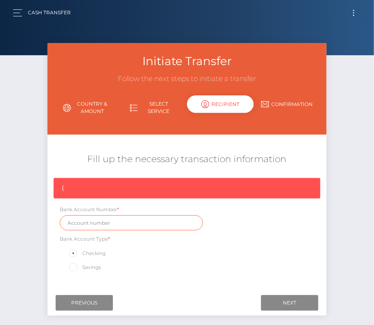
click at [105, 228] on input "text" at bounding box center [131, 222] width 143 height 15
paste input "8320123764"
type input "8320123764"
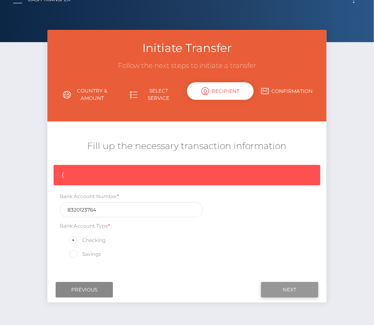
click at [279, 292] on input "Next" at bounding box center [289, 290] width 57 height 16
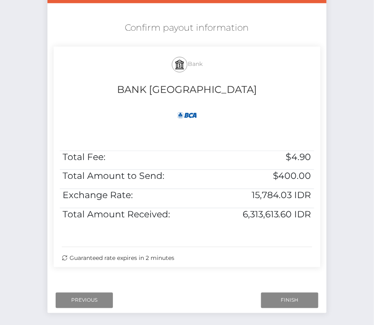
scroll to position [0, 0]
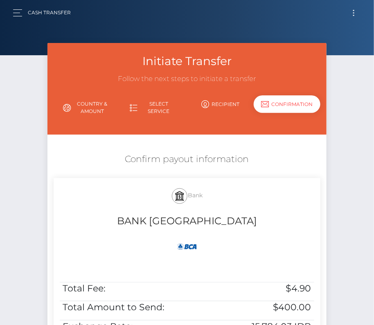
drag, startPoint x: 207, startPoint y: 260, endPoint x: 126, endPoint y: 152, distance: 134.9
click at [126, 153] on div "Confirm payout information Bank BANK CENTRAL ASIA Total Fee: $4.90 Total Amount…" at bounding box center [187, 278] width 279 height 258
copy div "Confirm payout information Bank BANK CENTRAL ASIA Total Fee: $4.90 Total Amount…"
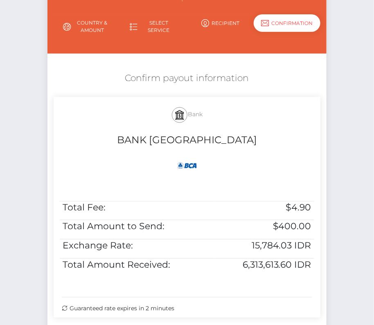
scroll to position [167, 0]
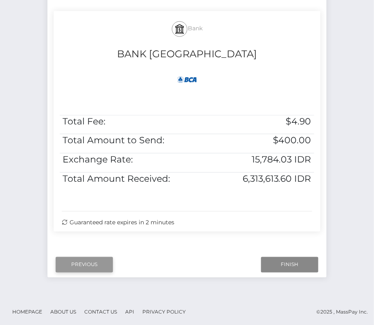
click at [87, 266] on input "Previous" at bounding box center [84, 265] width 57 height 16
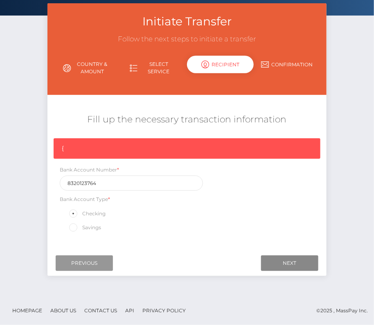
scroll to position [39, 0]
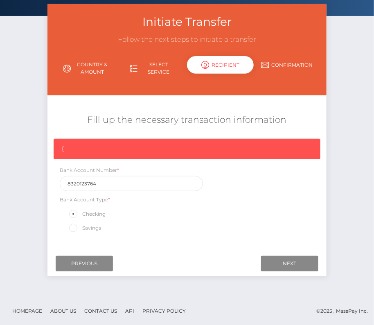
click at [77, 255] on div "Next Finish Previous" at bounding box center [187, 263] width 279 height 25
click at [76, 263] on input "Previous" at bounding box center [84, 264] width 57 height 16
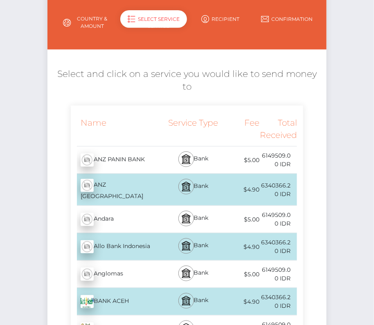
scroll to position [0, 0]
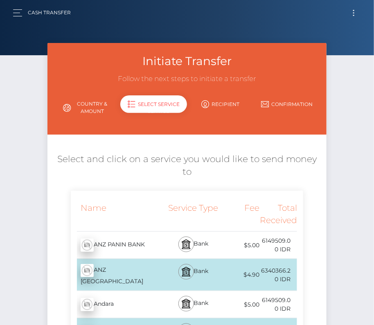
click at [88, 103] on link "Country & Amount" at bounding box center [87, 107] width 67 height 21
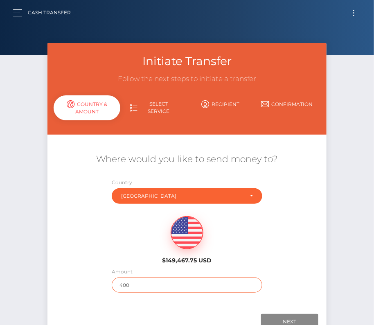
click at [129, 283] on input "400" at bounding box center [187, 285] width 151 height 15
click at [130, 286] on input "590" at bounding box center [187, 285] width 151 height 15
type input "497"
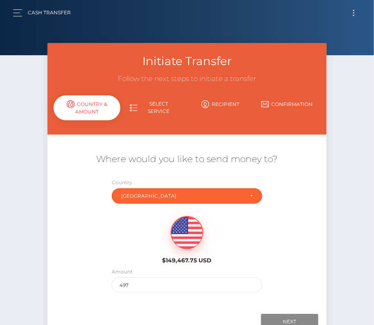
click at [284, 253] on div "$149,467.75 USD" at bounding box center [187, 237] width 279 height 59
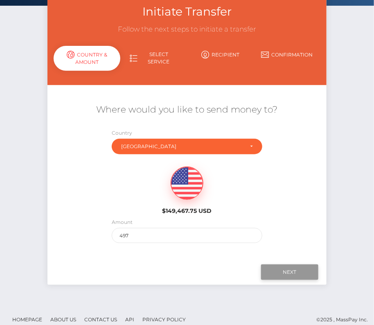
click at [288, 265] on input "Next" at bounding box center [289, 273] width 57 height 16
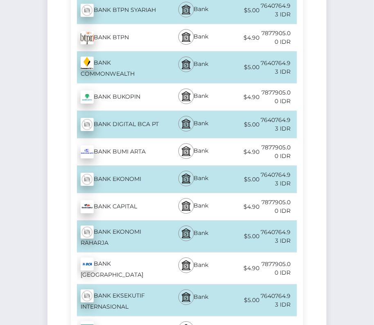
scroll to position [657, 0]
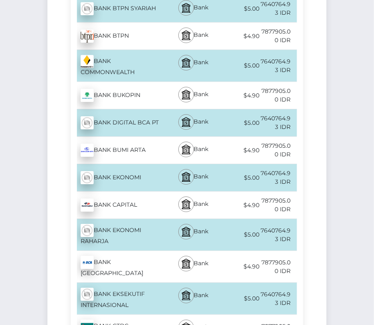
click at [122, 251] on div "BANK CENTRAL ASIA - IDR" at bounding box center [118, 267] width 94 height 32
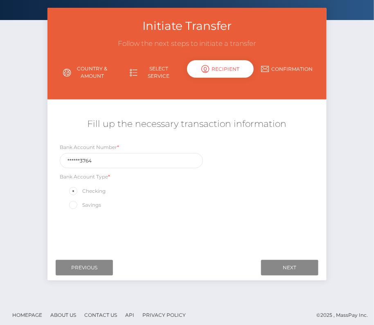
scroll to position [39, 0]
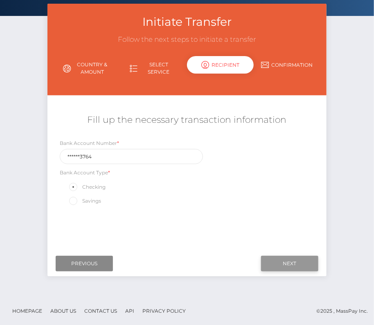
click at [301, 263] on input "Next" at bounding box center [289, 264] width 57 height 16
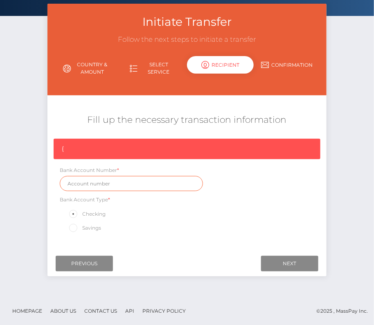
click at [122, 183] on input "text" at bounding box center [131, 183] width 143 height 15
paste input "8320123764"
type input "8320123764"
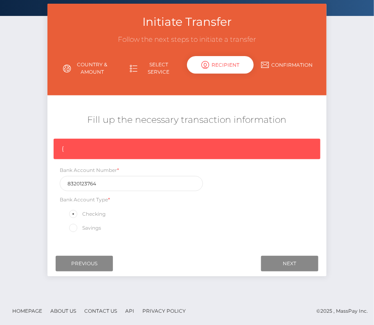
click at [233, 213] on div "{ Bank Account Number * 8320123764 Bank Account Type * Checking Savings" at bounding box center [187, 188] width 279 height 99
click at [292, 265] on input "Next" at bounding box center [289, 264] width 57 height 16
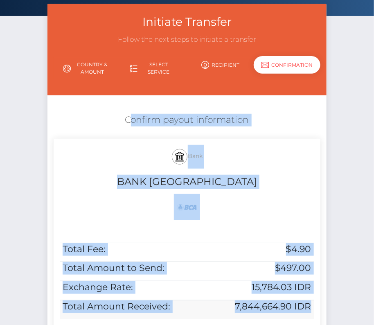
drag, startPoint x: 119, startPoint y: 114, endPoint x: 314, endPoint y: 311, distance: 276.9
click at [314, 311] on div "Confirm payout information Bank BANK CENTRAL ASIA Total Fee: $4.90 Total Amount…" at bounding box center [187, 239] width 279 height 258
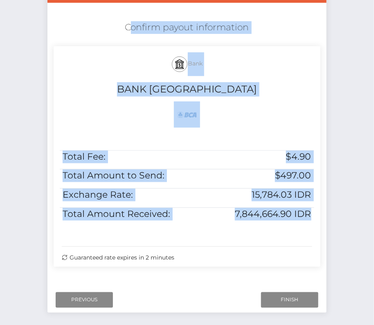
copy div "Confirm payout information Bank BANK CENTRAL ASIA Total Fee: $4.90 Total Amount…"
click at [288, 296] on input "Finish" at bounding box center [289, 300] width 57 height 16
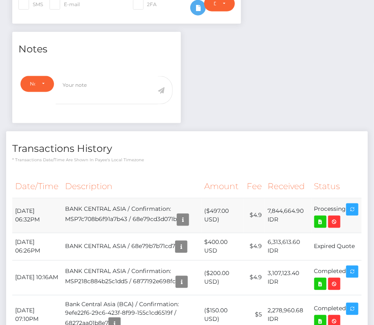
scroll to position [288, 0]
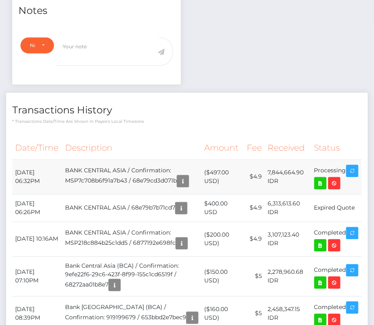
drag, startPoint x: 14, startPoint y: 167, endPoint x: 360, endPoint y: 171, distance: 345.8
click at [360, 171] on tr "[DATE] 06:32PM BANK CENTRAL ASIA / Confirmation: MSP7c708b6f91a7b43 / 68e79cd3d…" at bounding box center [187, 177] width 350 height 35
copy tbody "[DATE] 06:32PM BANK CENTRAL ASIA / Confirmation: MSP7c708b6f91a7b43 / 68e79cd3d…"
click at [326, 179] on icon at bounding box center [321, 184] width 10 height 10
click at [0, 0] on div "[PERSON_NAME] - ID: Star-1152646 CLOSED ACTIVE E-mail Phone" at bounding box center [187, 92] width 374 height 674
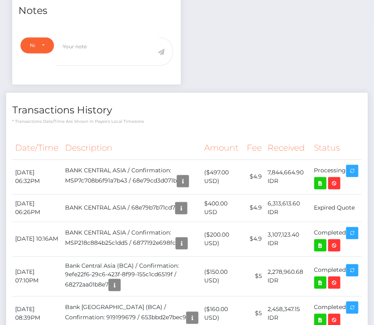
click at [171, 109] on h4 "Transactions History" at bounding box center [187, 110] width 350 height 14
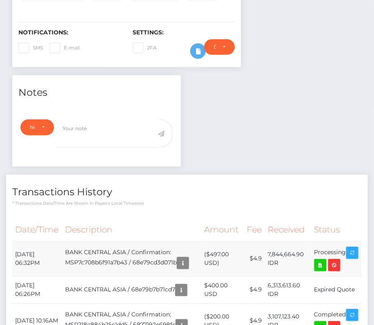
scroll to position [284, 0]
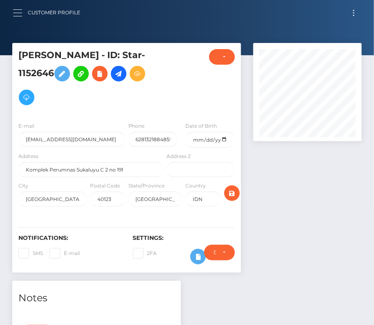
click at [19, 13] on span "button" at bounding box center [17, 13] width 9 height 0
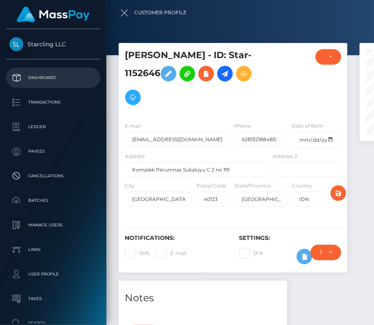
click at [42, 74] on p "Dashboard" at bounding box center [53, 78] width 88 height 12
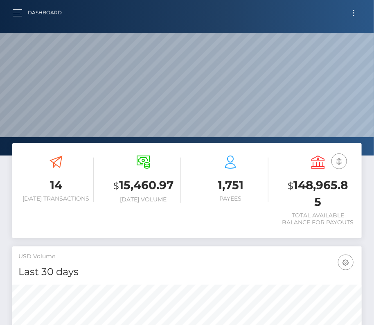
scroll to position [145, 169]
click at [349, 11] on button "Toggle navigation" at bounding box center [354, 12] width 15 height 11
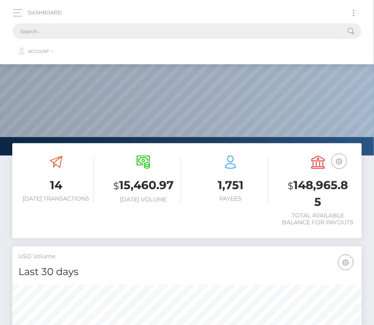
click at [233, 32] on input "text" at bounding box center [177, 31] width 328 height 16
paste input "515757"
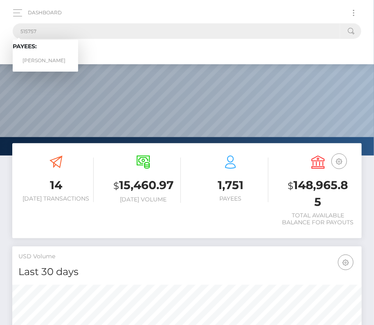
type input "515757"
click at [48, 56] on link "[PERSON_NAME]" at bounding box center [46, 60] width 66 height 15
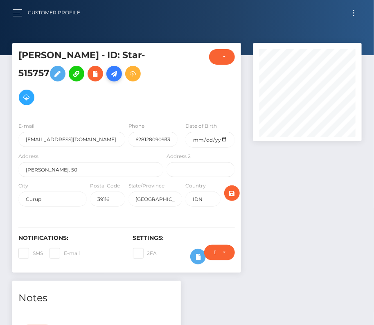
click at [109, 75] on icon at bounding box center [114, 74] width 10 height 10
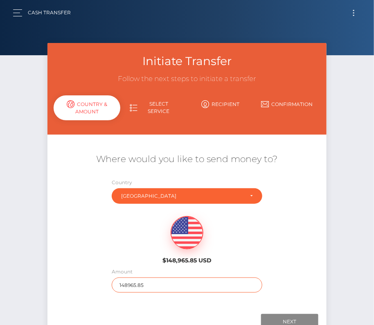
click at [143, 283] on input "148965.85" at bounding box center [187, 285] width 151 height 15
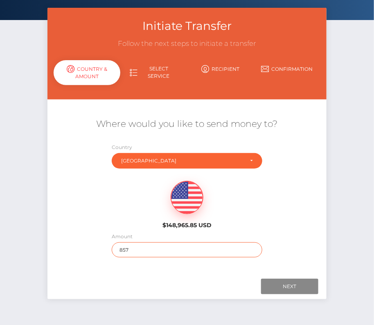
scroll to position [46, 0]
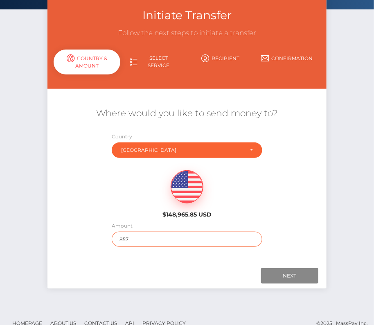
type input "857"
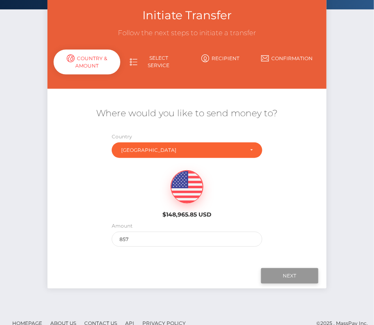
click at [282, 272] on input "Next" at bounding box center [289, 276] width 57 height 16
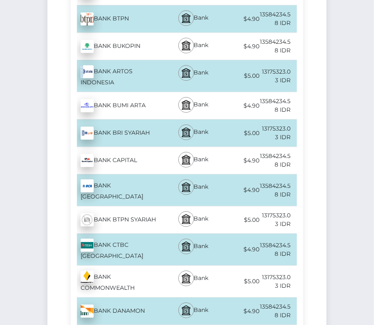
scroll to position [620, 0]
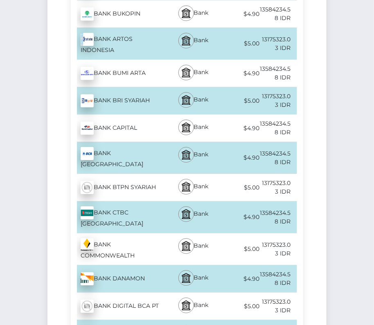
click at [144, 142] on div "BANK CENTRAL ASIA - IDR" at bounding box center [118, 158] width 94 height 32
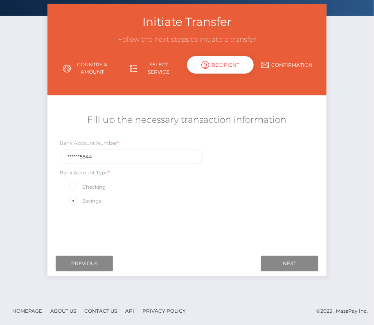
scroll to position [0, 0]
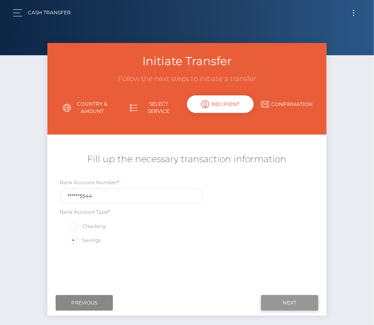
click at [286, 304] on input "Next" at bounding box center [289, 303] width 57 height 16
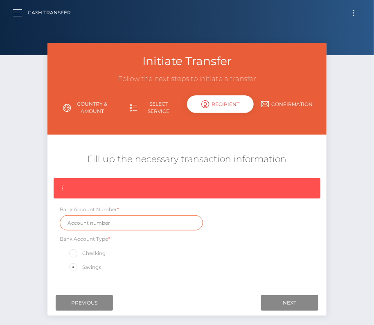
click at [88, 222] on input "text" at bounding box center [131, 222] width 143 height 15
paste input "1899665544"
type input "1899665544"
drag, startPoint x: 93, startPoint y: 218, endPoint x: 28, endPoint y: 217, distance: 65.1
click at [28, 217] on div "Initiate Transfer Follow the next steps to initiate a transfer Country & Amount…" at bounding box center [187, 189] width 374 height 293
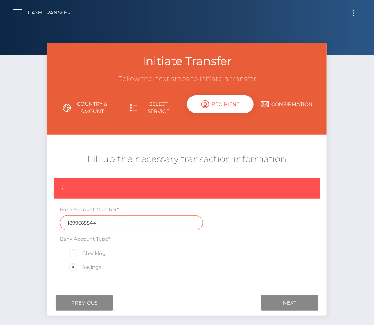
drag, startPoint x: 103, startPoint y: 225, endPoint x: 32, endPoint y: 225, distance: 71.3
click at [32, 225] on div "Initiate Transfer Follow the next steps to initiate a transfer Country & Amount…" at bounding box center [187, 189] width 374 height 293
drag, startPoint x: 104, startPoint y: 221, endPoint x: 61, endPoint y: 222, distance: 43.0
click at [61, 222] on input "1899665544" at bounding box center [131, 222] width 143 height 15
click at [203, 267] on div "Savings" at bounding box center [131, 267] width 143 height 11
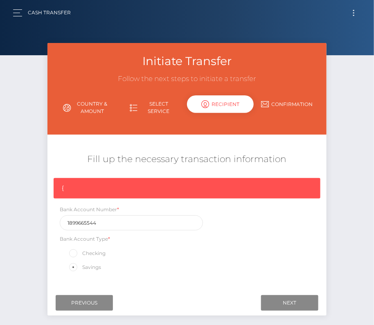
scroll to position [19, 0]
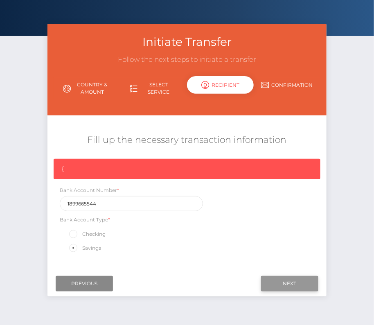
click at [288, 282] on input "Next" at bounding box center [289, 284] width 57 height 16
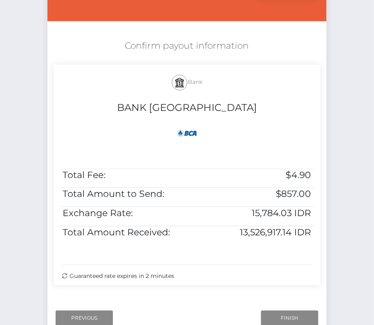
scroll to position [132, 0]
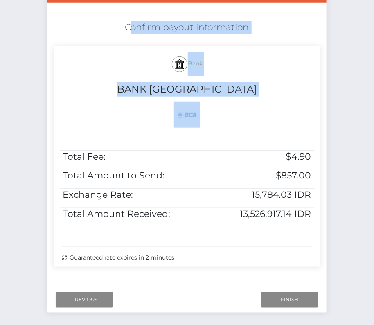
drag, startPoint x: 118, startPoint y: 20, endPoint x: 315, endPoint y: 222, distance: 281.9
click at [315, 222] on div "Confirm payout information Bank BANK CENTRAL ASIA Total Fee: $4.90 Total Amount…" at bounding box center [187, 146] width 279 height 258
copy div "Confirm payout information Bank BANK CENTRAL ASIA"
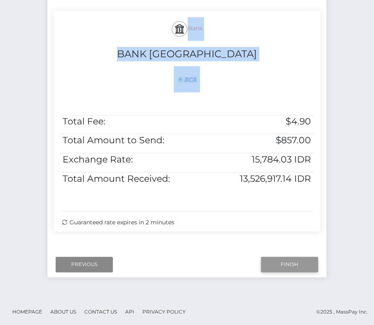
click at [277, 265] on input "Finish" at bounding box center [289, 265] width 57 height 16
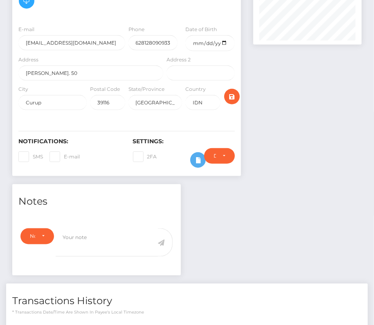
scroll to position [168, 0]
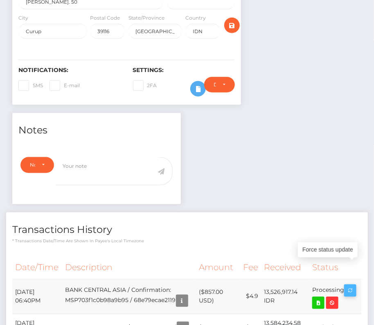
drag, startPoint x: 15, startPoint y: 268, endPoint x: 349, endPoint y: 264, distance: 333.9
click at [349, 279] on tr "October 9, 2025 06:40PM BANK CENTRAL ASIA / Confirmation: MSP703f1c0b98a9b95 / …" at bounding box center [187, 296] width 350 height 35
copy tr "October 9, 2025 06:40PM BANK CENTRAL ASIA / Confirmation: MSP703f1c0b98a9b95 / …"
click at [318, 298] on icon at bounding box center [319, 303] width 10 height 10
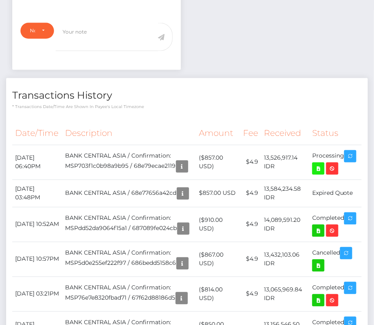
scroll to position [327, 0]
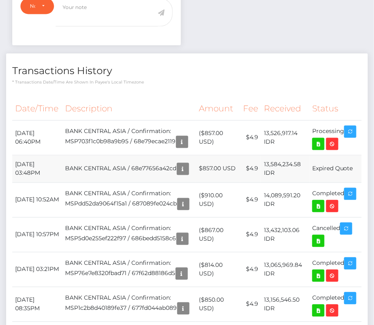
click at [170, 155] on td "BANK CENTRAL ASIA / 68e77656a42cd" at bounding box center [130, 168] width 134 height 27
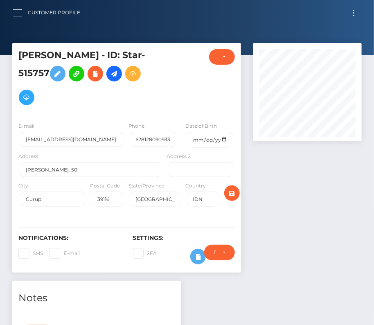
click at [16, 20] on div "Customer Profile" at bounding box center [50, 12] width 74 height 17
click at [16, 8] on button "button" at bounding box center [20, 12] width 15 height 11
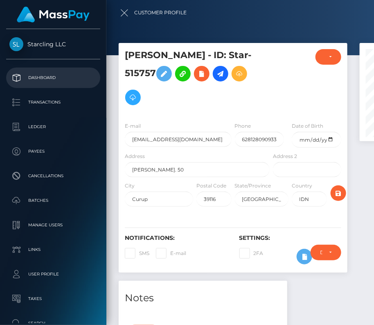
click at [43, 76] on p "Dashboard" at bounding box center [53, 78] width 88 height 12
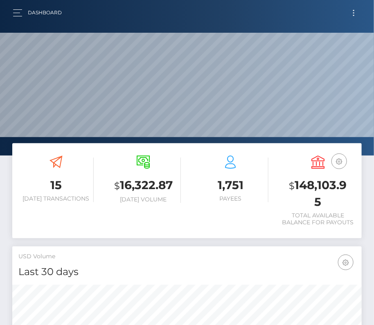
scroll to position [145, 169]
